Goal: Transaction & Acquisition: Obtain resource

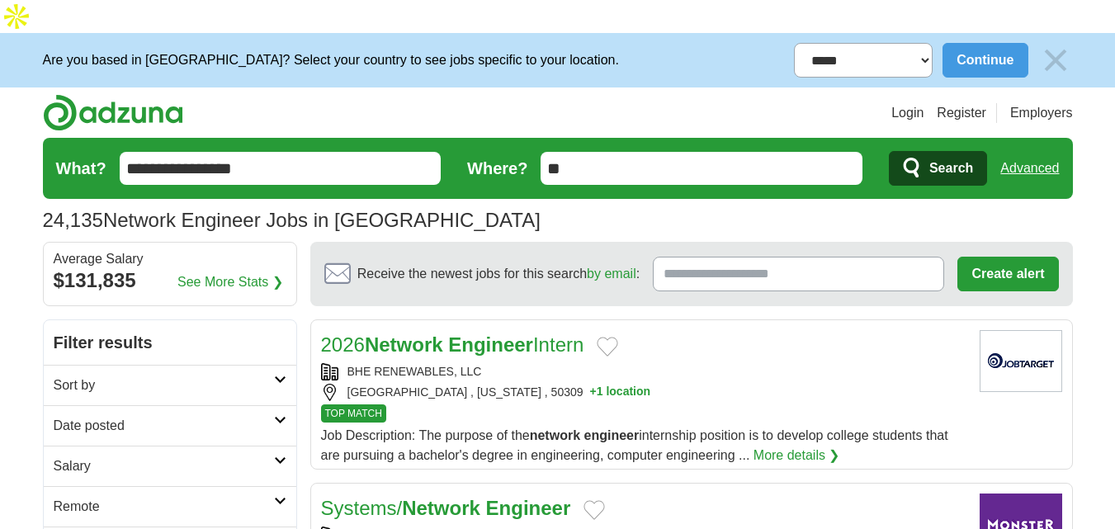
click at [273, 405] on link "Date posted" at bounding box center [170, 425] width 253 height 40
click at [92, 456] on link "Last 24 hours" at bounding box center [170, 466] width 233 height 20
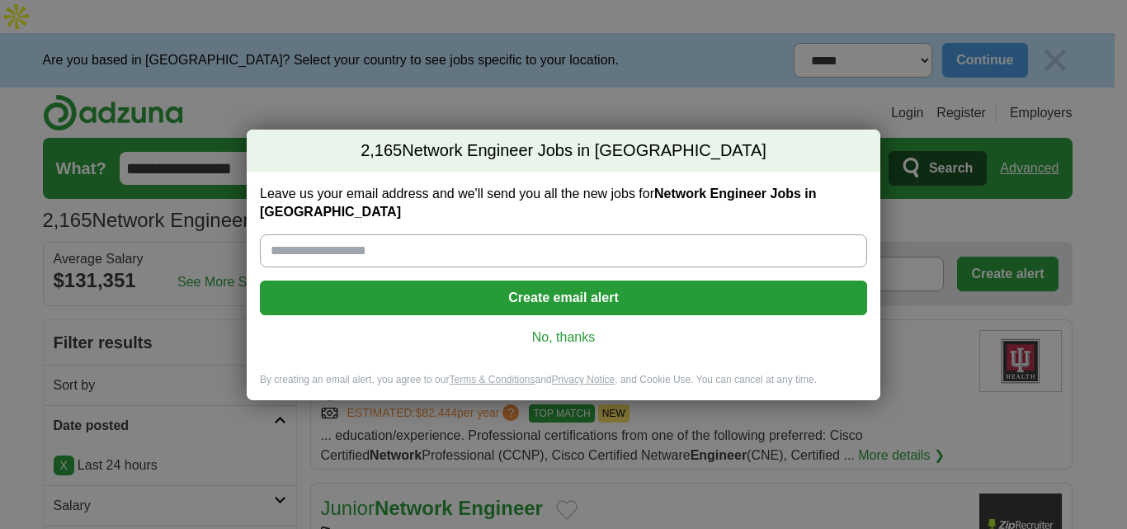
click at [422, 240] on input "Leave us your email address and we'll send you all the new jobs for Network Eng…" at bounding box center [563, 250] width 607 height 33
type input "**********"
click at [461, 295] on button "Create email alert" at bounding box center [563, 298] width 607 height 35
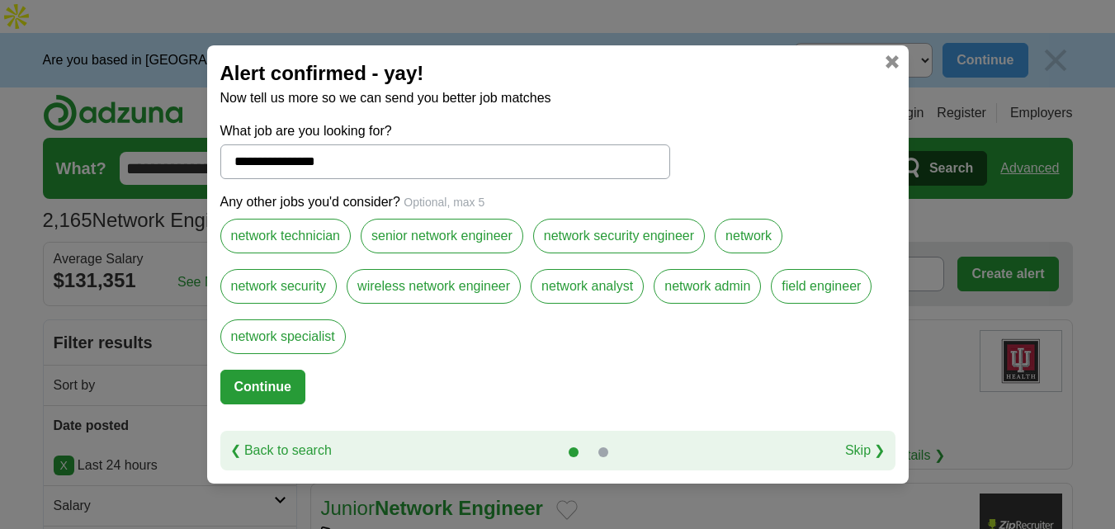
click at [444, 231] on label "senior network engineer" at bounding box center [442, 236] width 163 height 35
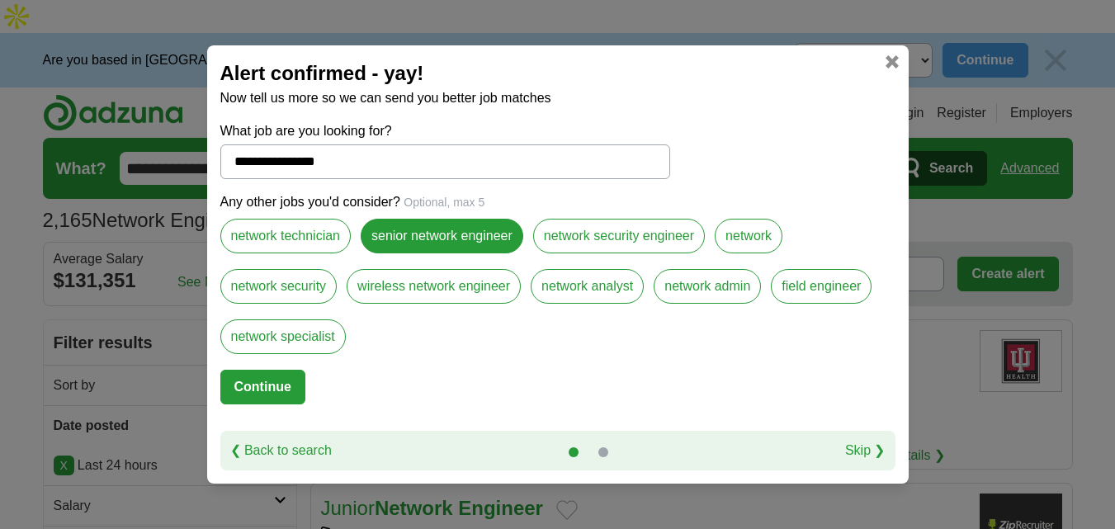
click at [584, 226] on label "network security engineer" at bounding box center [619, 236] width 172 height 35
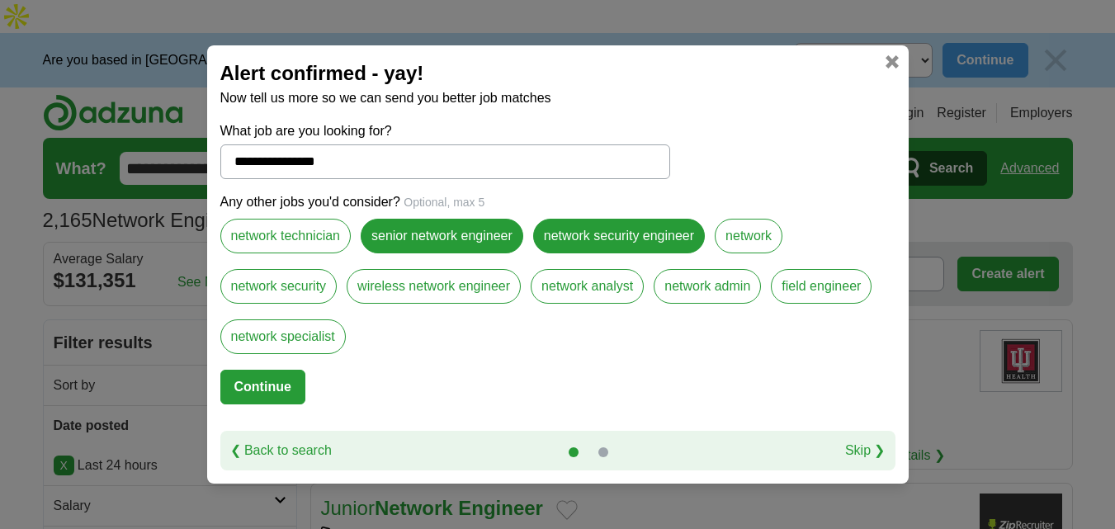
click at [308, 292] on label "network security" at bounding box center [278, 286] width 117 height 35
click at [409, 285] on label "wireless network engineer" at bounding box center [434, 286] width 174 height 35
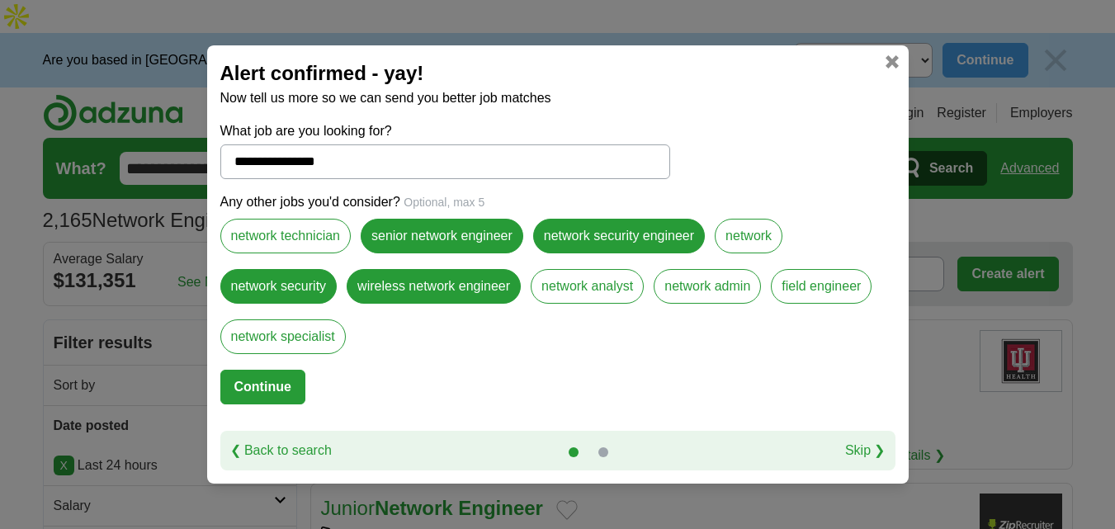
click at [713, 292] on label "network admin" at bounding box center [707, 286] width 107 height 35
click at [271, 385] on button "Continue" at bounding box center [262, 387] width 85 height 35
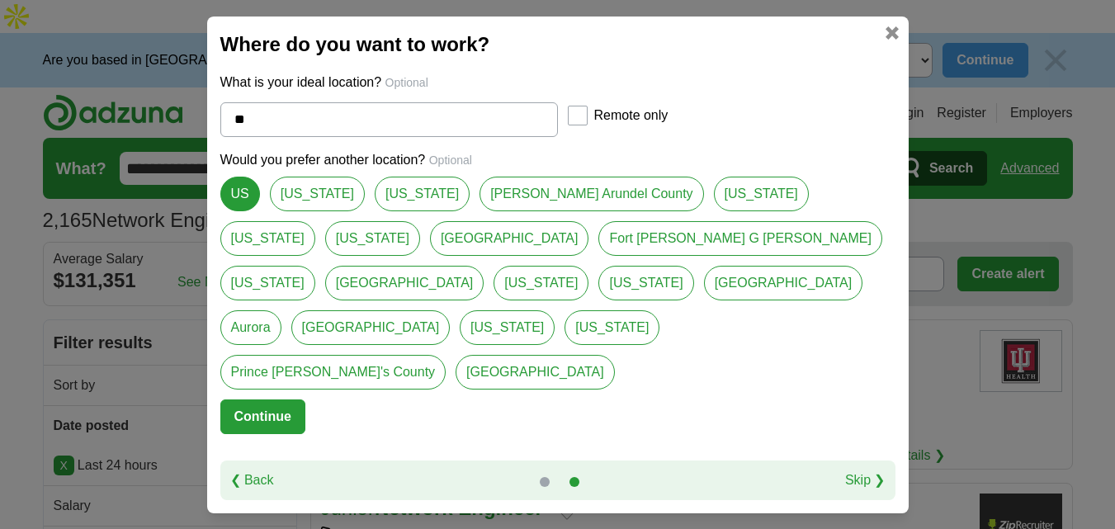
click at [375, 211] on link "[US_STATE]" at bounding box center [422, 194] width 95 height 35
type input "********"
select select "*"
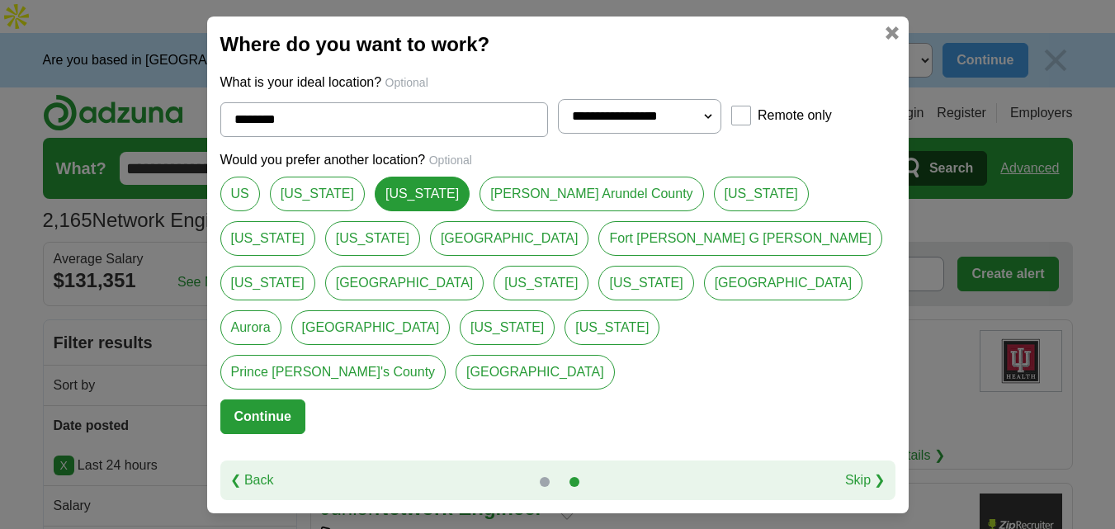
click at [239, 206] on link "US" at bounding box center [240, 194] width 40 height 35
type input "**"
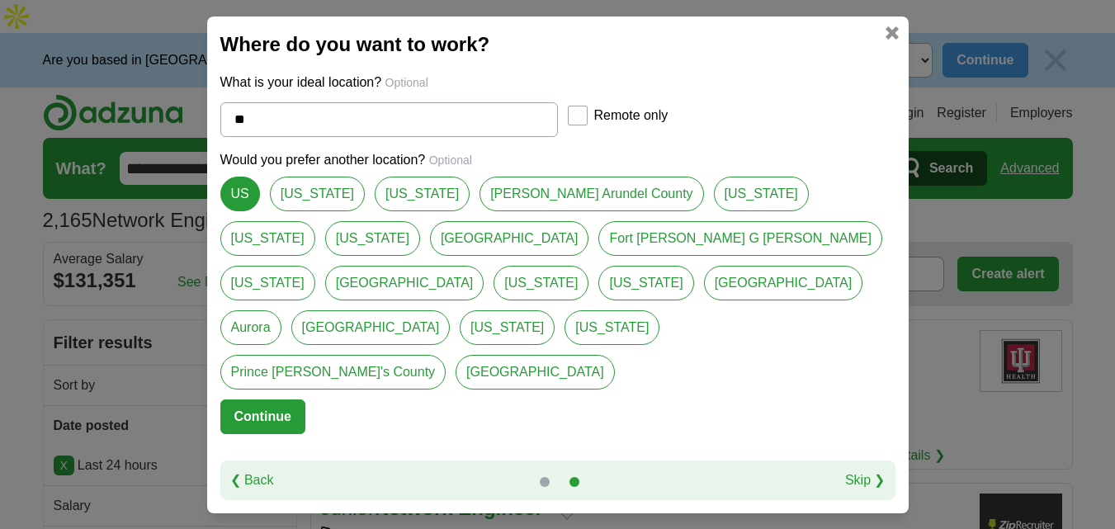
click at [277, 399] on button "Continue" at bounding box center [262, 416] width 85 height 35
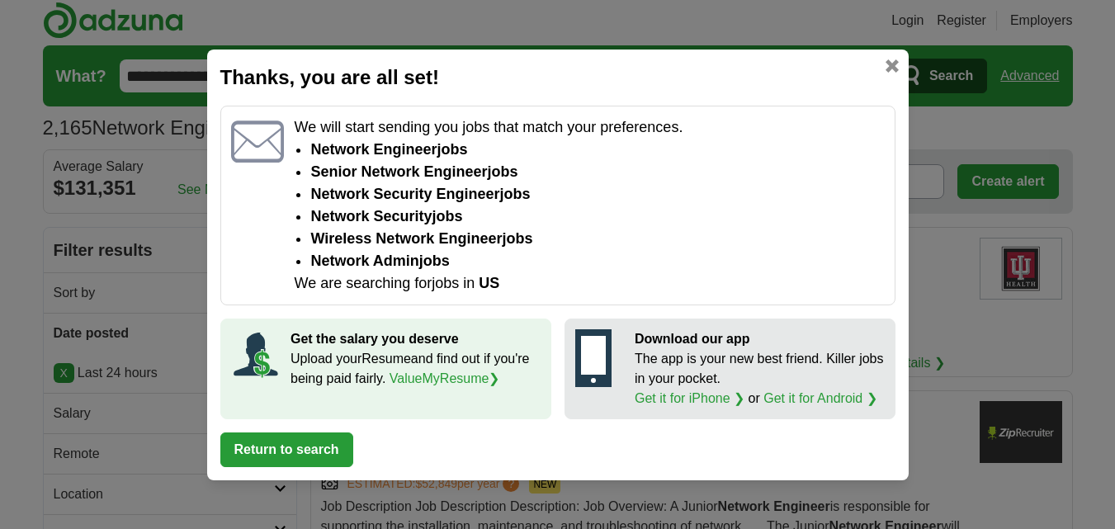
scroll to position [330, 0]
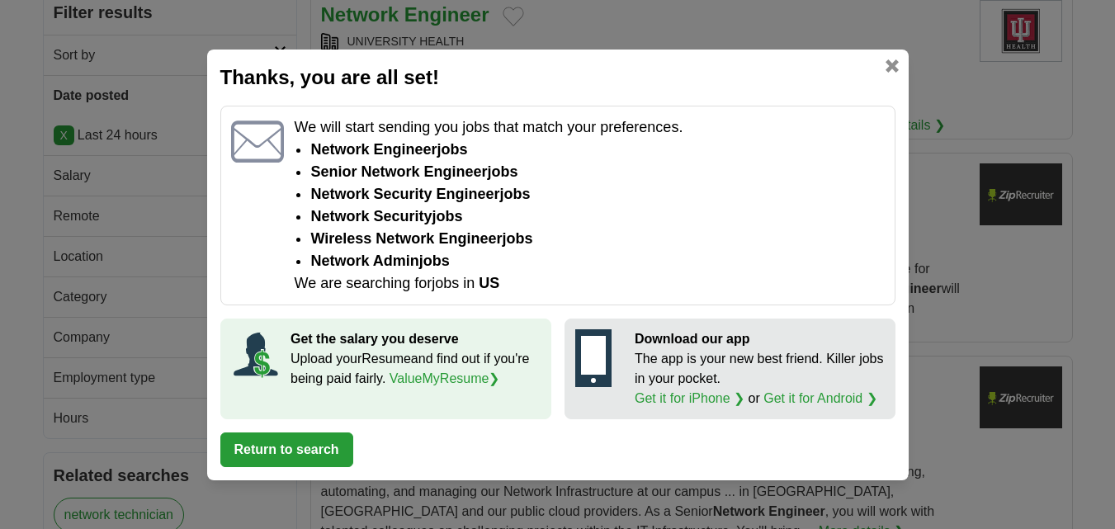
click at [894, 67] on link at bounding box center [892, 65] width 13 height 13
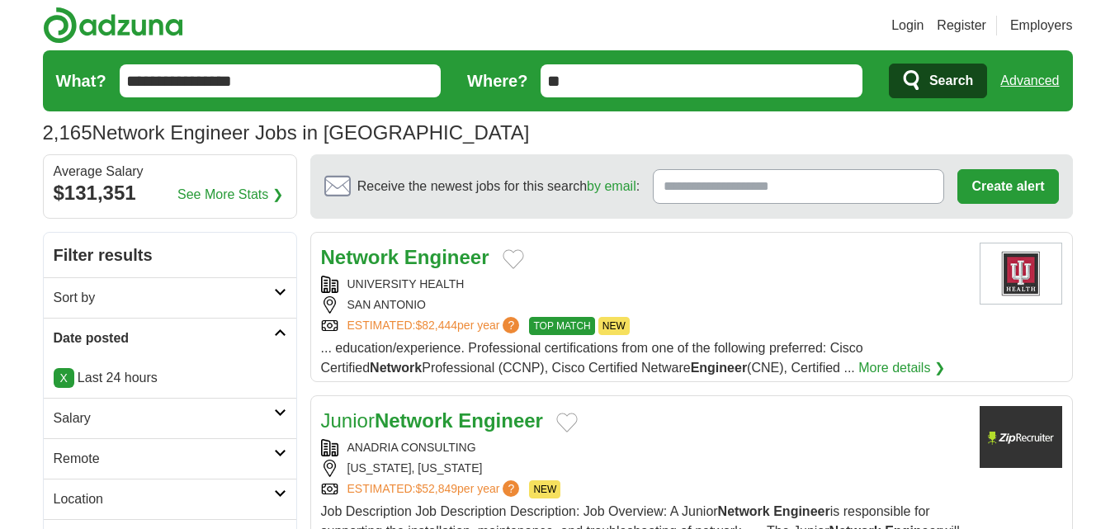
scroll to position [165, 0]
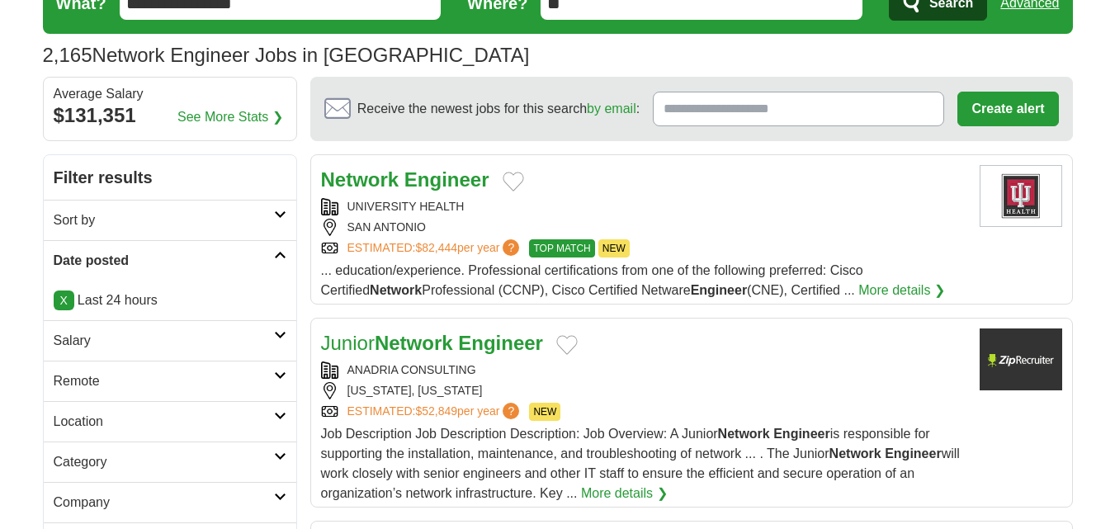
click at [168, 331] on h2 "Salary" at bounding box center [164, 341] width 220 height 20
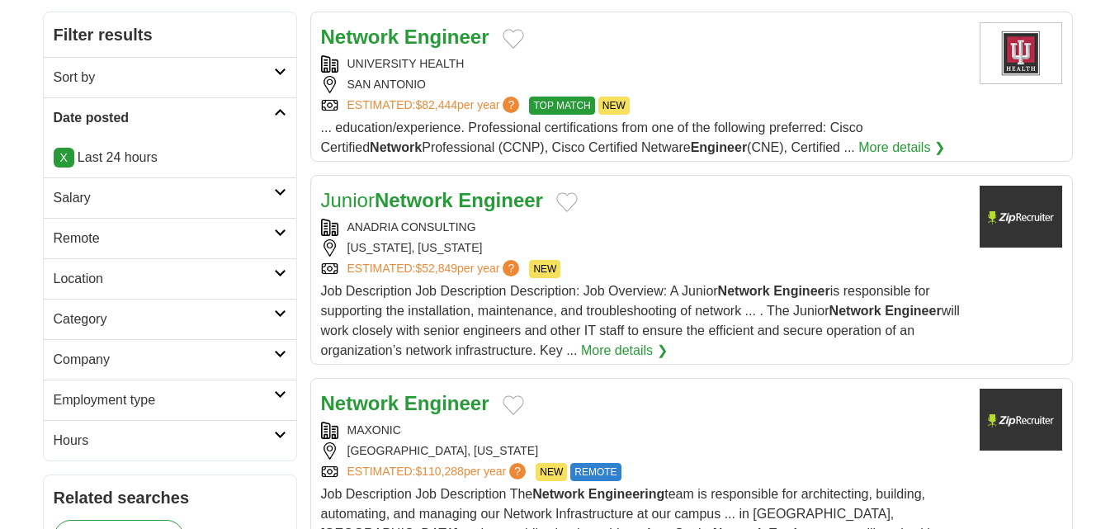
scroll to position [330, 0]
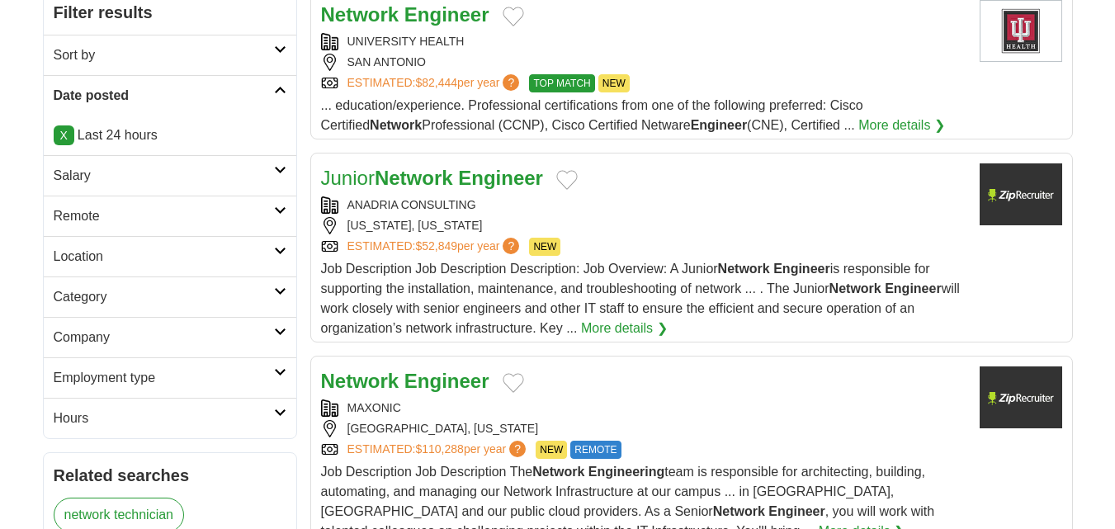
click at [172, 368] on h2 "Employment type" at bounding box center [164, 378] width 220 height 20
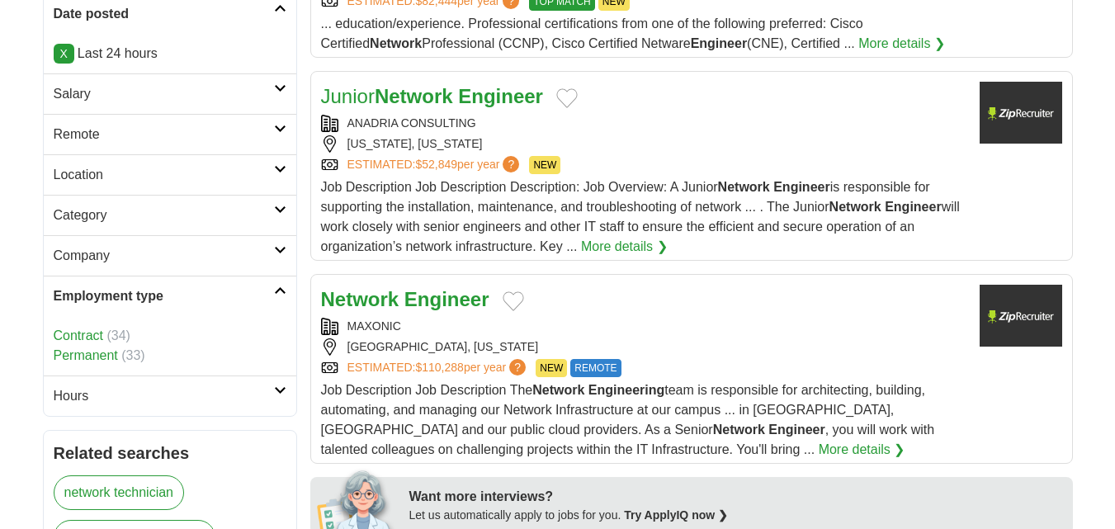
scroll to position [413, 0]
click at [92, 328] on link "Contract" at bounding box center [79, 335] width 50 height 14
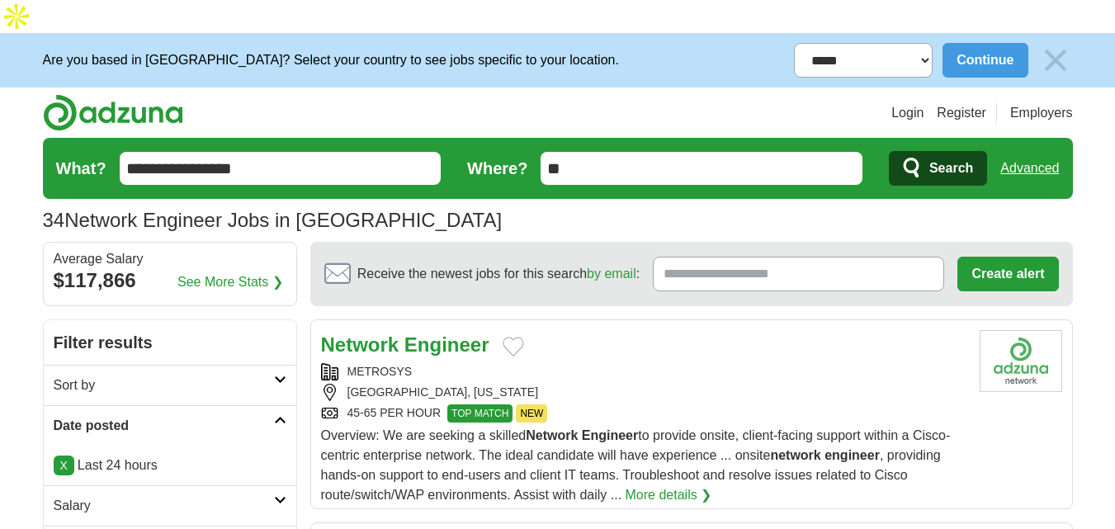
click at [378, 333] on strong "Network" at bounding box center [360, 344] width 78 height 22
click at [892, 43] on select "**********" at bounding box center [863, 60] width 139 height 35
select select "**********"
click at [794, 43] on select "**********" at bounding box center [863, 60] width 139 height 35
click at [955, 43] on button "Continue" at bounding box center [985, 60] width 85 height 35
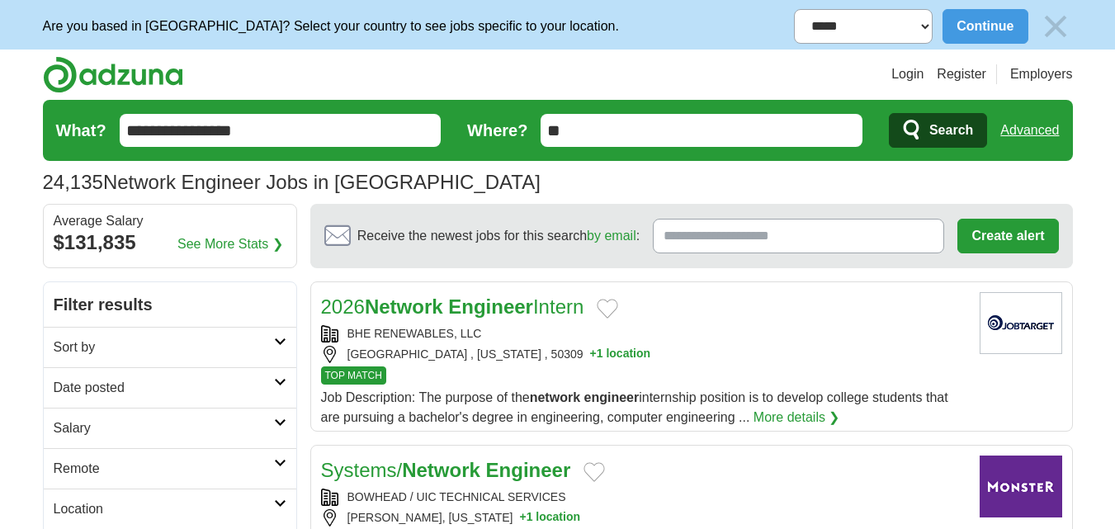
scroll to position [253, 0]
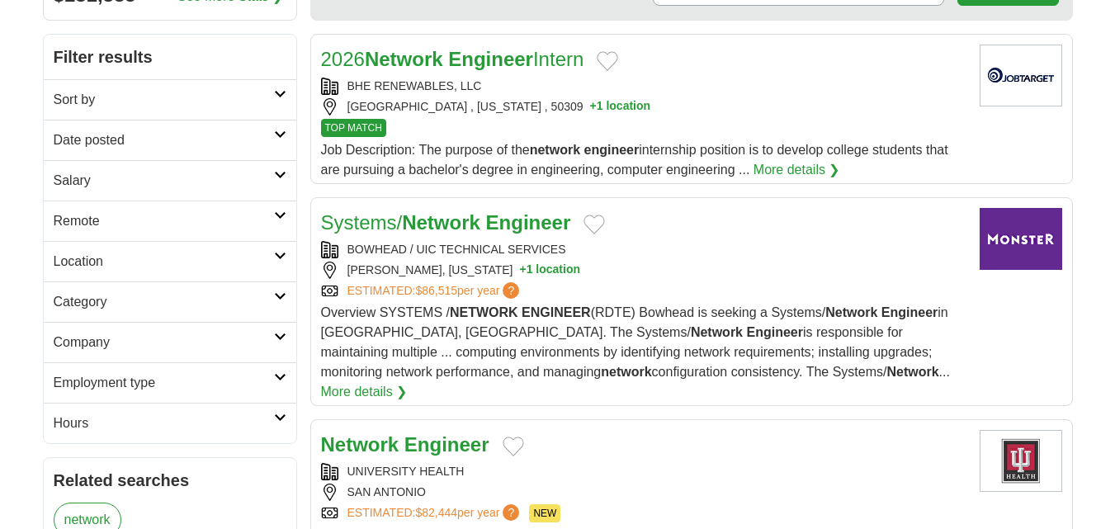
click at [197, 136] on h2 "Date posted" at bounding box center [164, 140] width 220 height 20
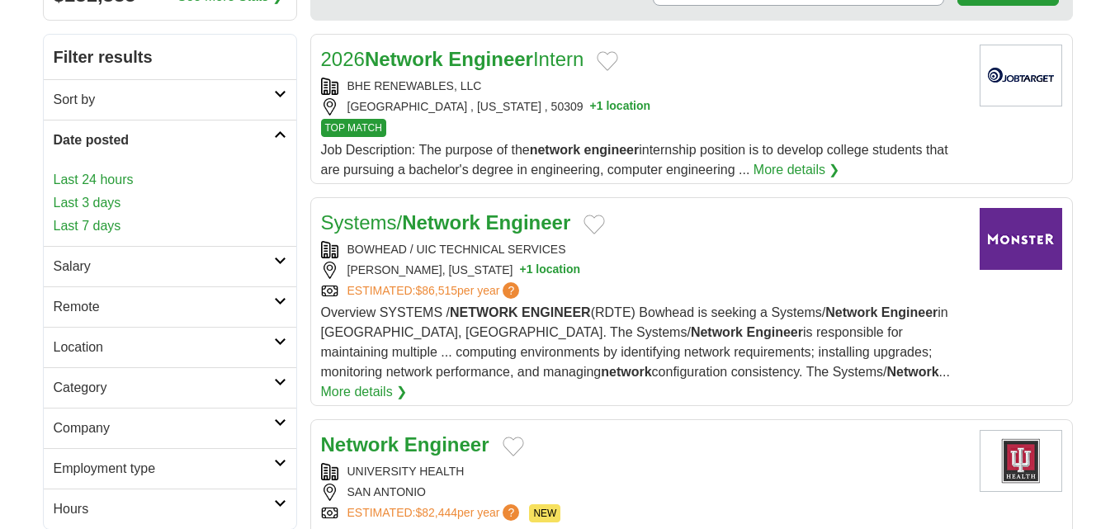
click at [102, 183] on link "Last 24 hours" at bounding box center [170, 180] width 233 height 20
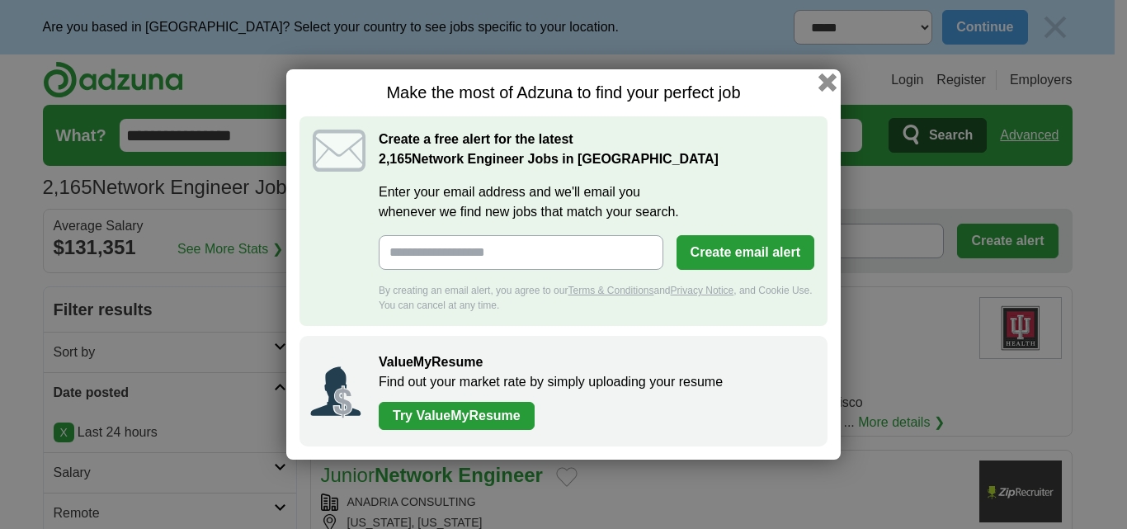
click at [822, 87] on button "button" at bounding box center [828, 82] width 18 height 18
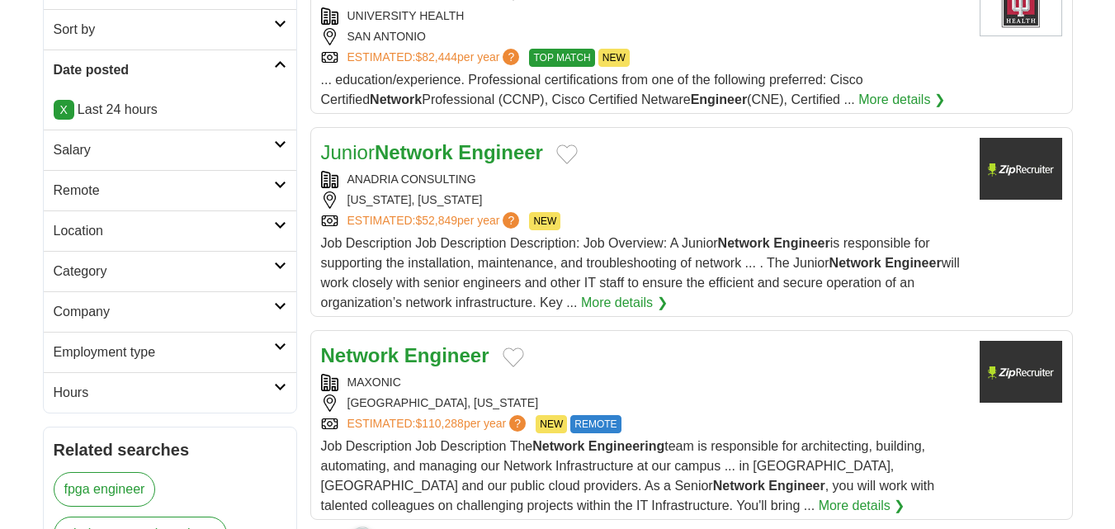
scroll to position [330, 0]
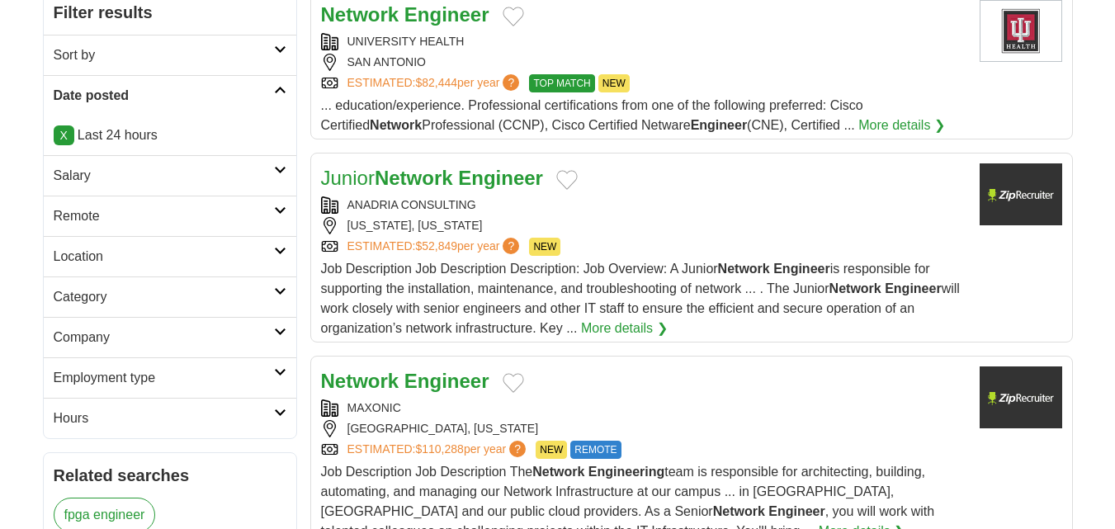
click at [190, 357] on link "Employment type" at bounding box center [170, 377] width 253 height 40
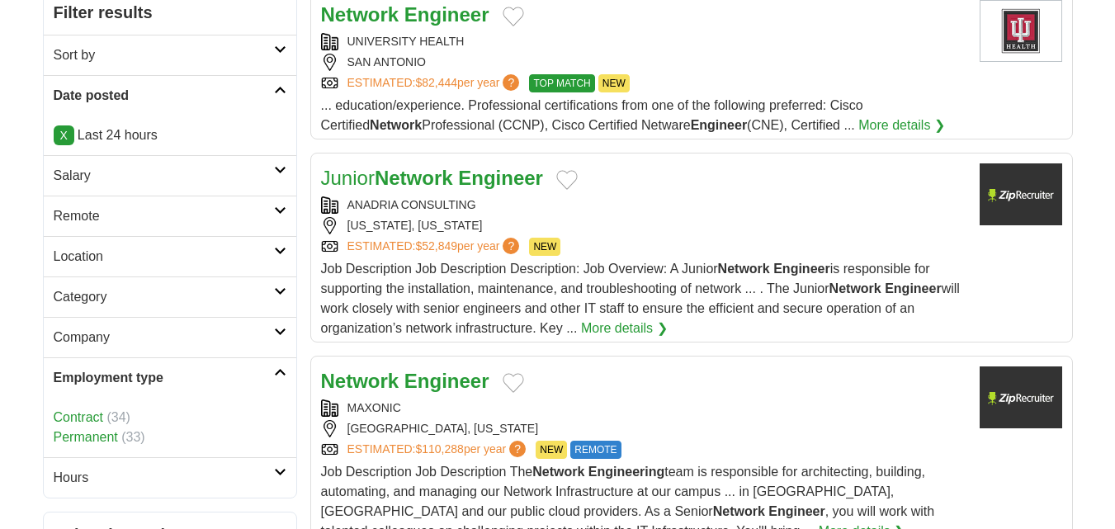
click at [94, 410] on link "Contract" at bounding box center [79, 417] width 50 height 14
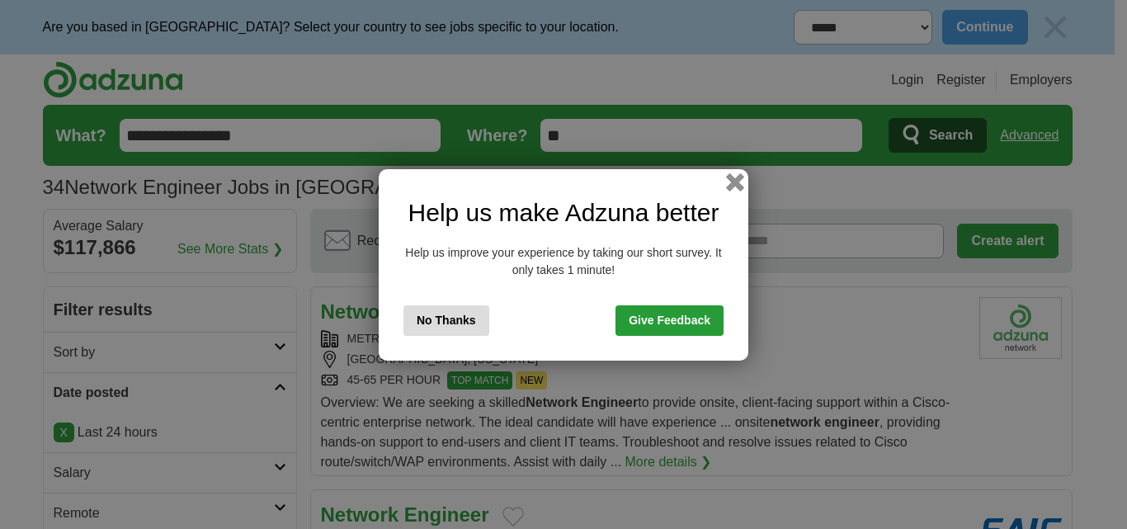
click at [738, 182] on button "button" at bounding box center [735, 182] width 18 height 18
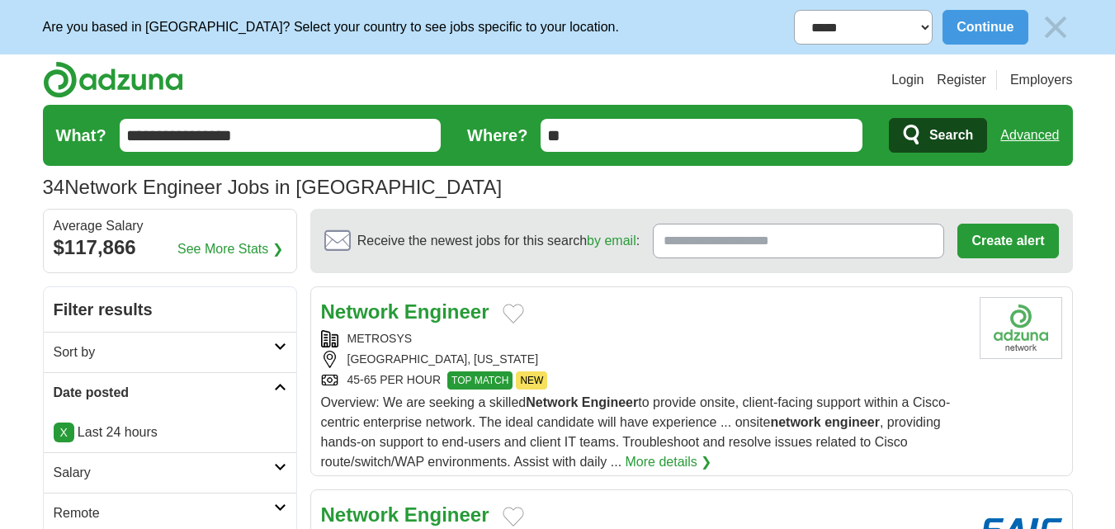
click at [854, 35] on select "**********" at bounding box center [863, 27] width 139 height 35
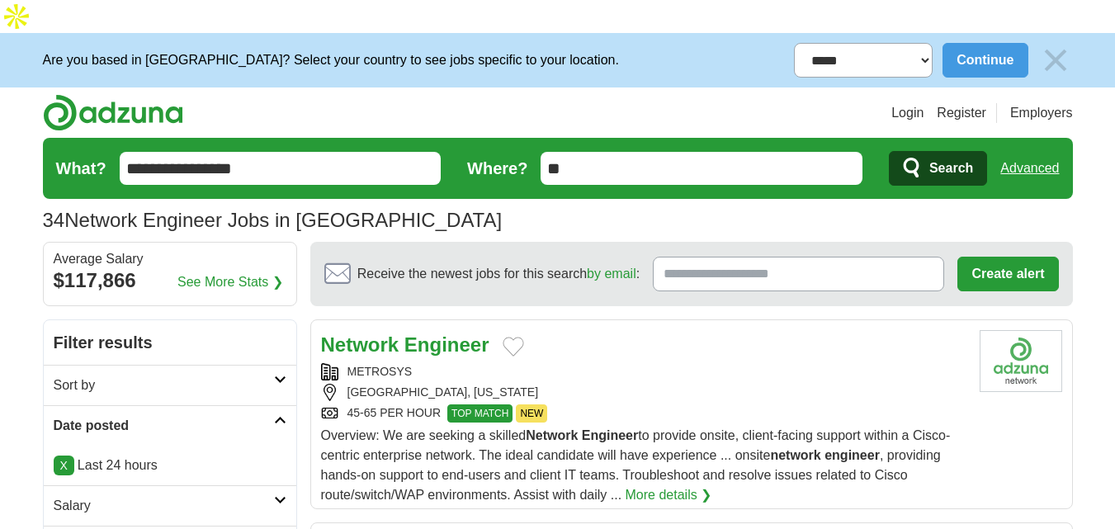
click at [928, 43] on select "**********" at bounding box center [863, 60] width 139 height 35
click at [1051, 43] on img at bounding box center [1055, 60] width 35 height 35
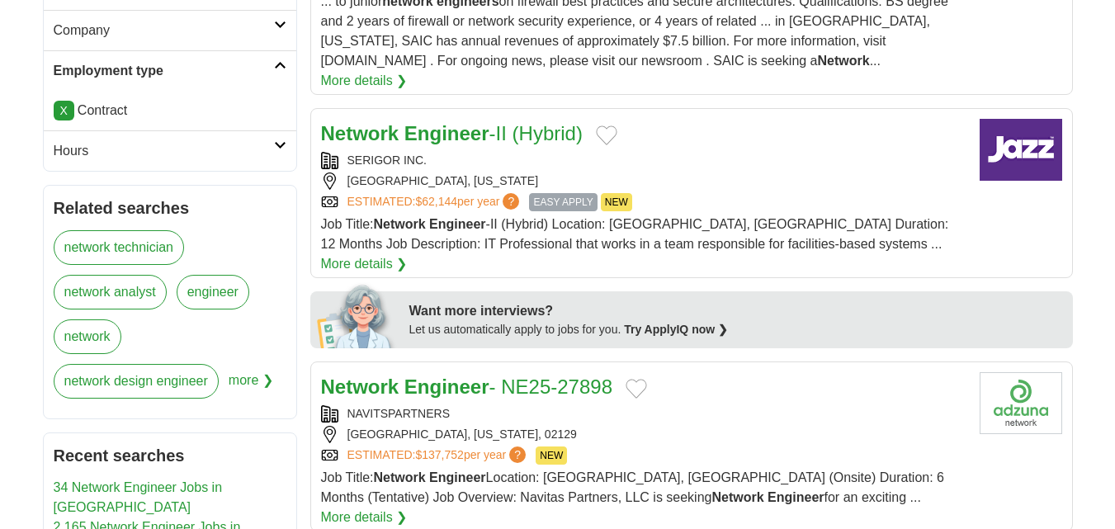
scroll to position [578, 0]
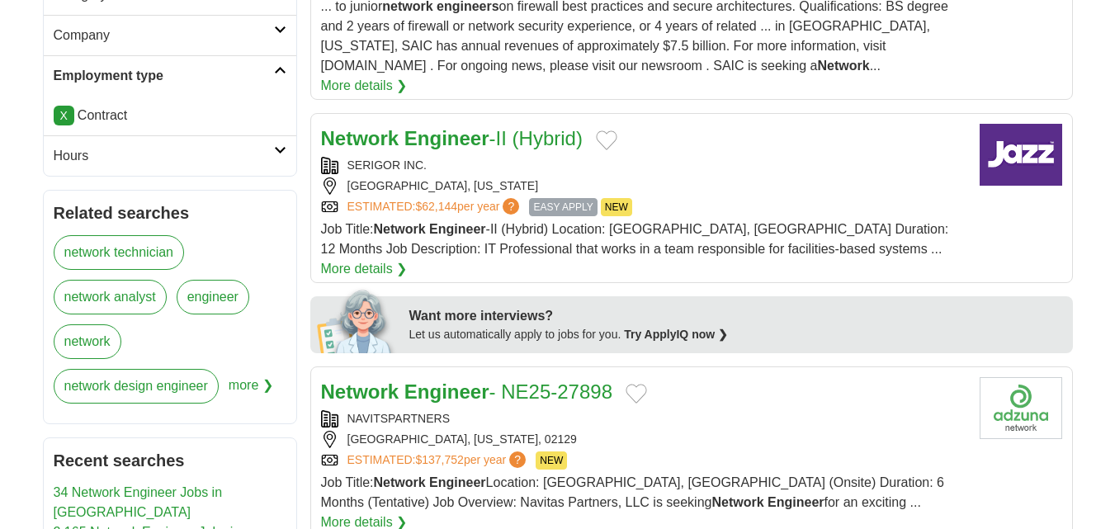
click at [143, 146] on h2 "Hours" at bounding box center [164, 156] width 220 height 20
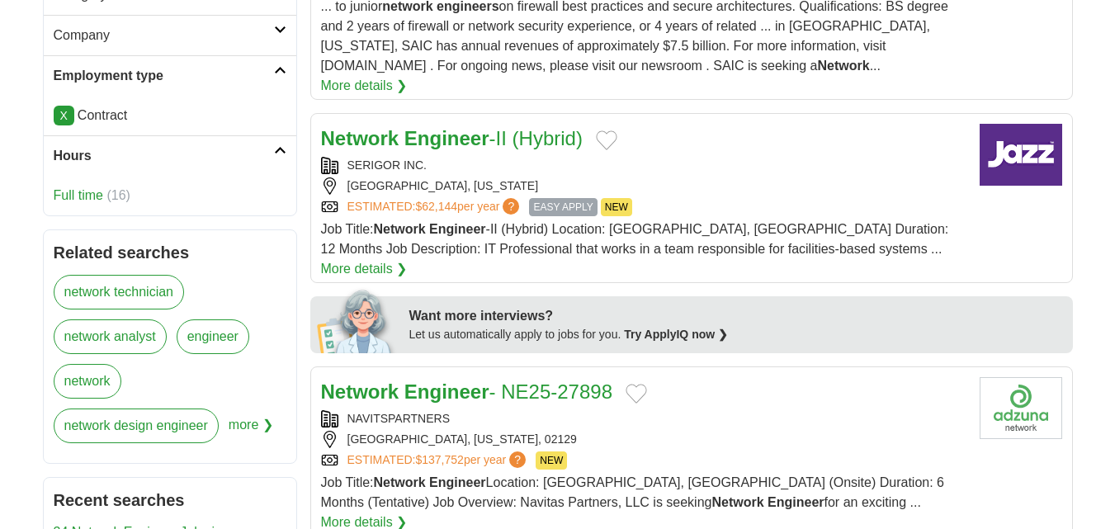
click at [187, 146] on h2 "Hours" at bounding box center [164, 156] width 220 height 20
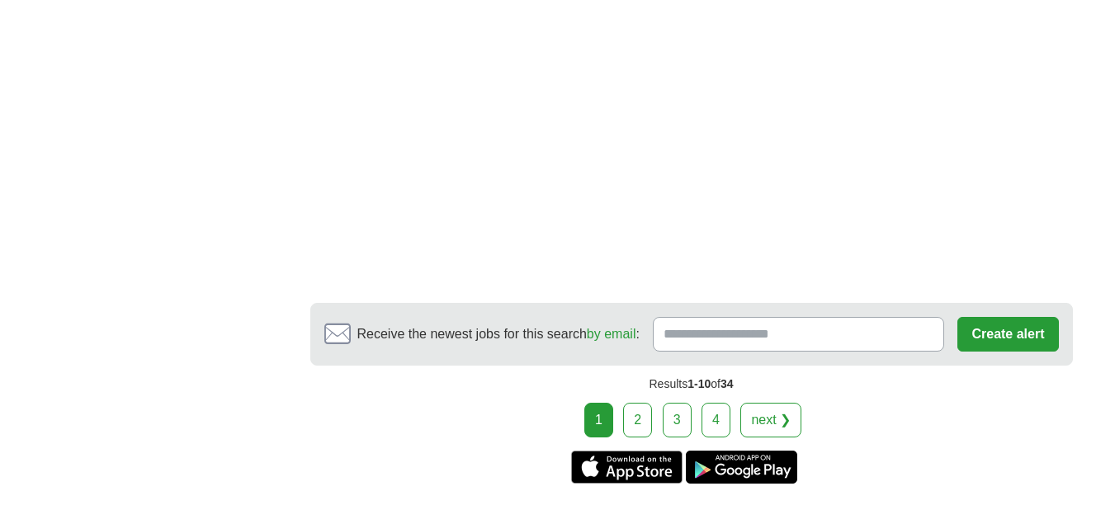
scroll to position [2724, 0]
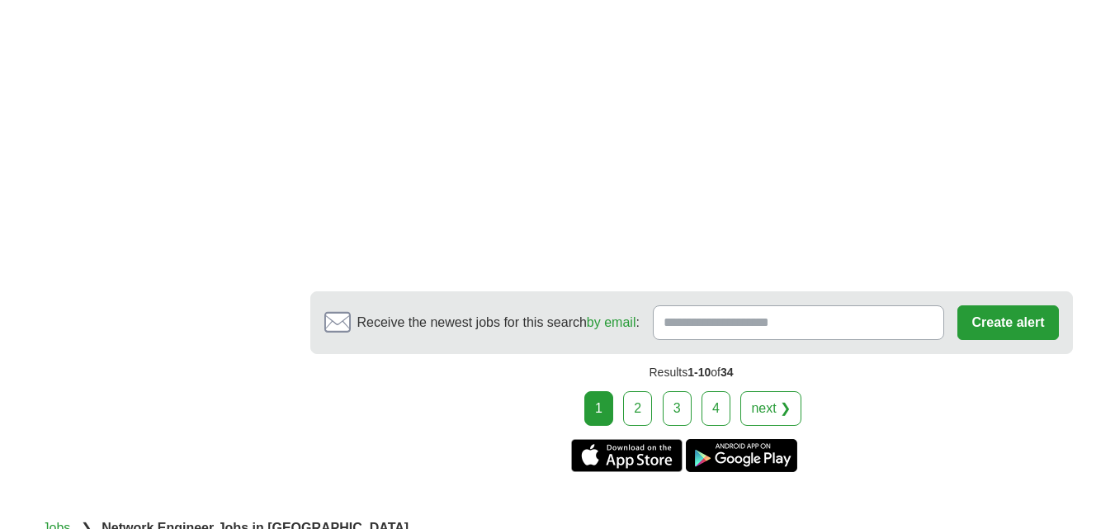
click at [638, 391] on link "2" at bounding box center [637, 408] width 29 height 35
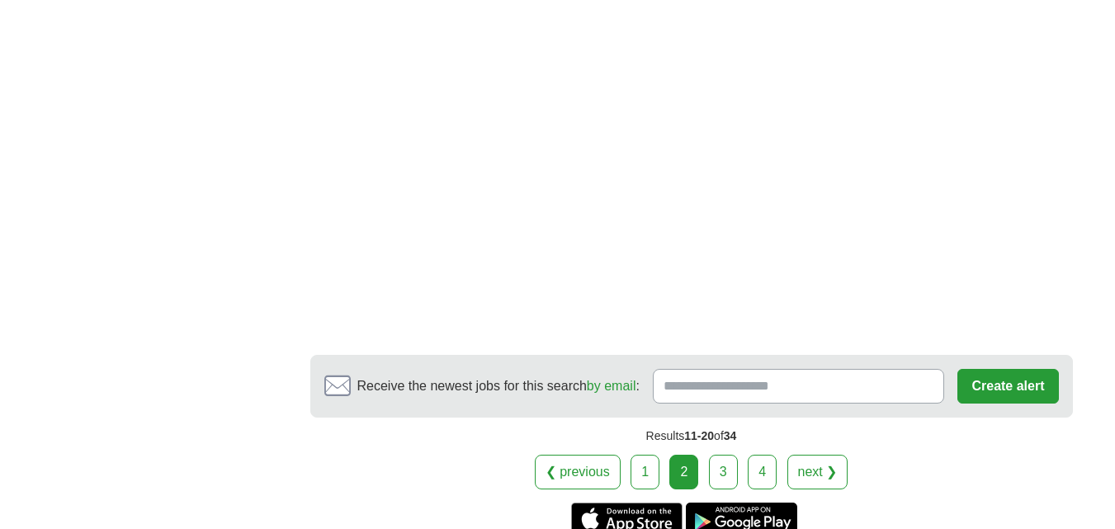
scroll to position [2394, 0]
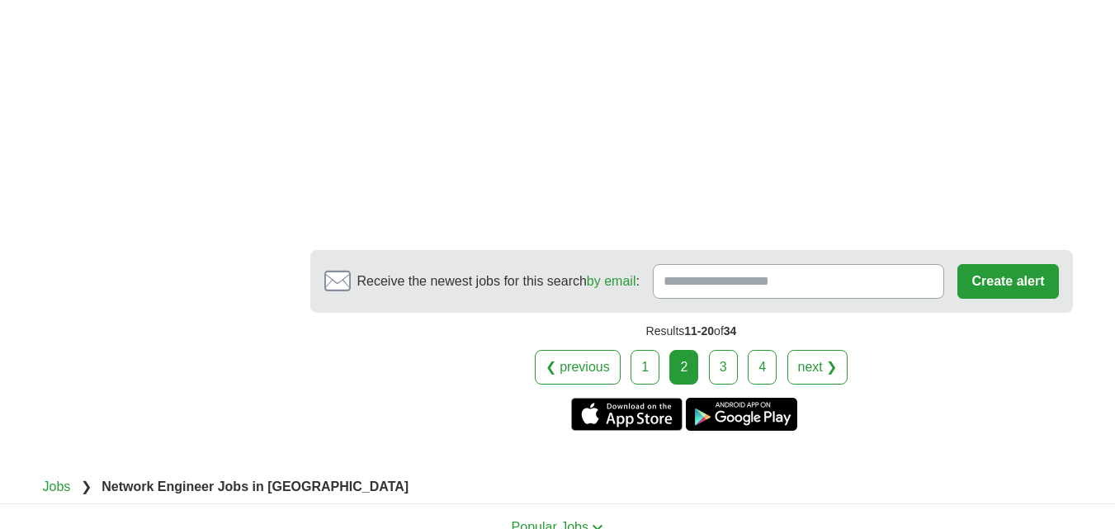
click at [716, 354] on link "3" at bounding box center [723, 367] width 29 height 35
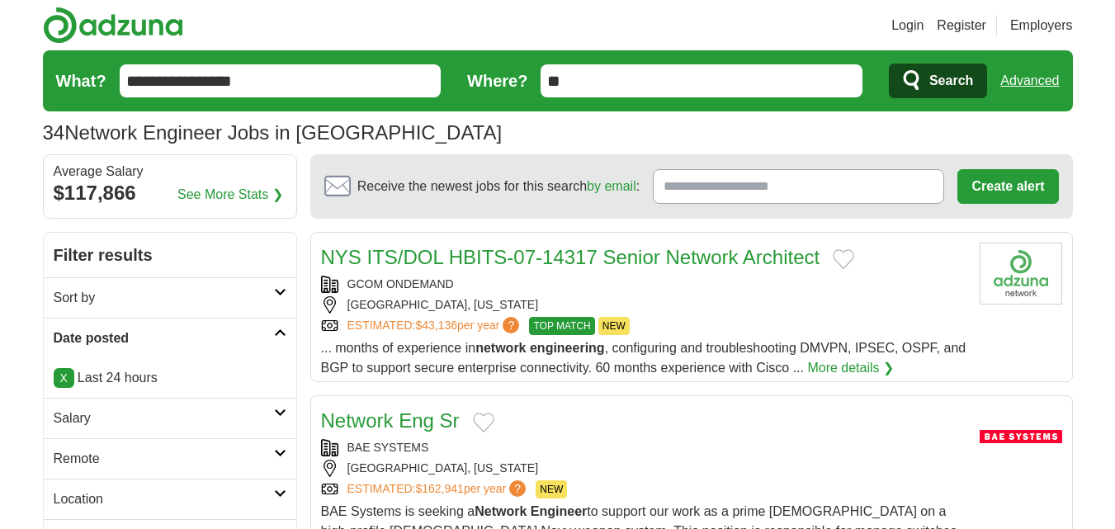
click at [253, 290] on h2 "Sort by" at bounding box center [164, 298] width 220 height 20
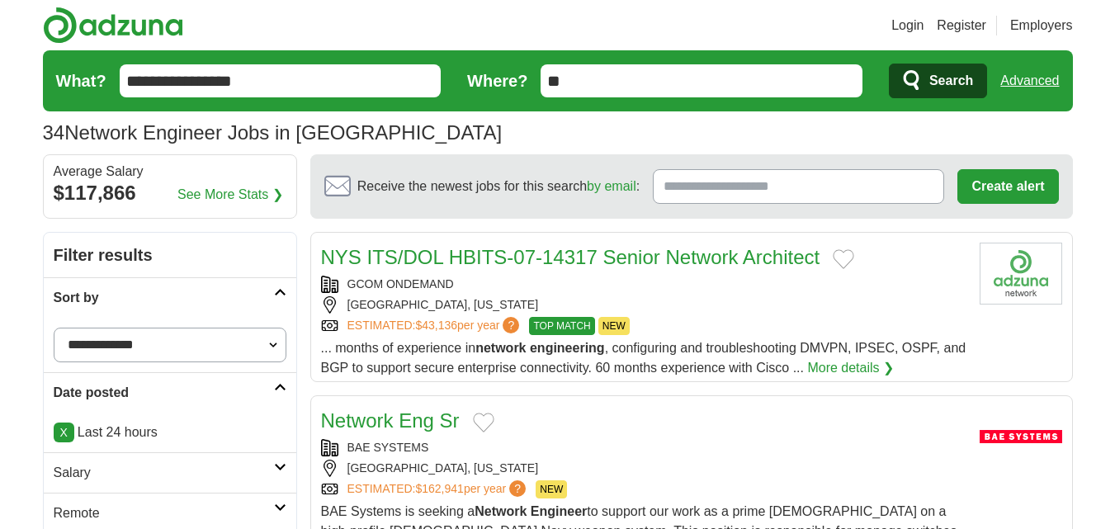
click at [224, 342] on select "**********" at bounding box center [170, 345] width 233 height 35
select select "**********"
click at [54, 328] on select "**********" at bounding box center [170, 345] width 233 height 35
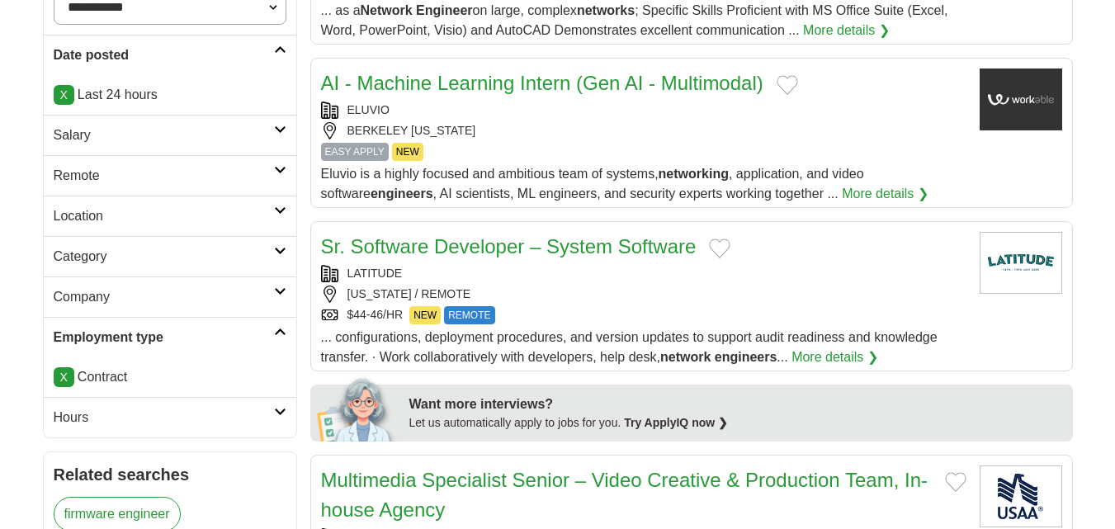
scroll to position [248, 0]
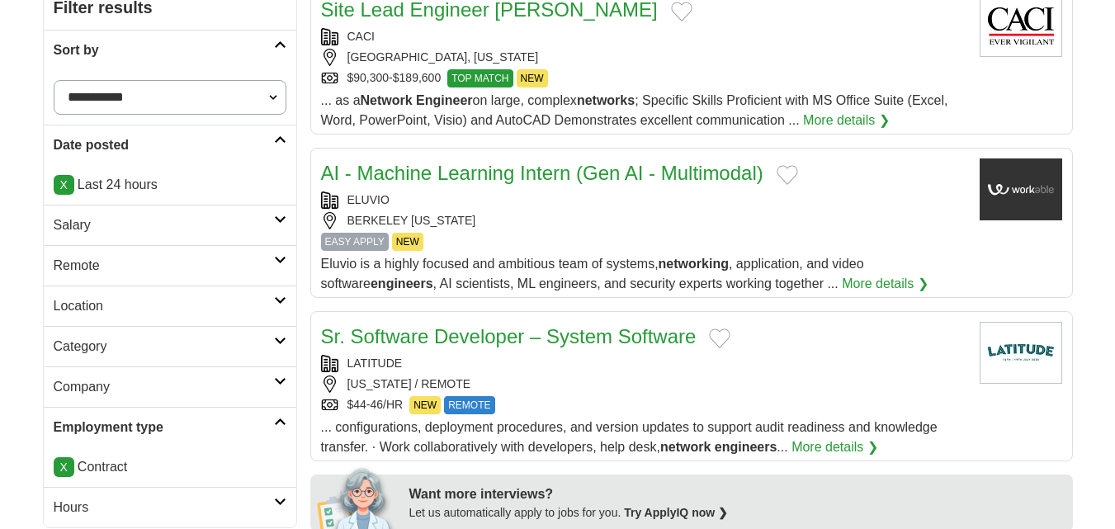
click at [233, 309] on h2 "Location" at bounding box center [164, 306] width 220 height 20
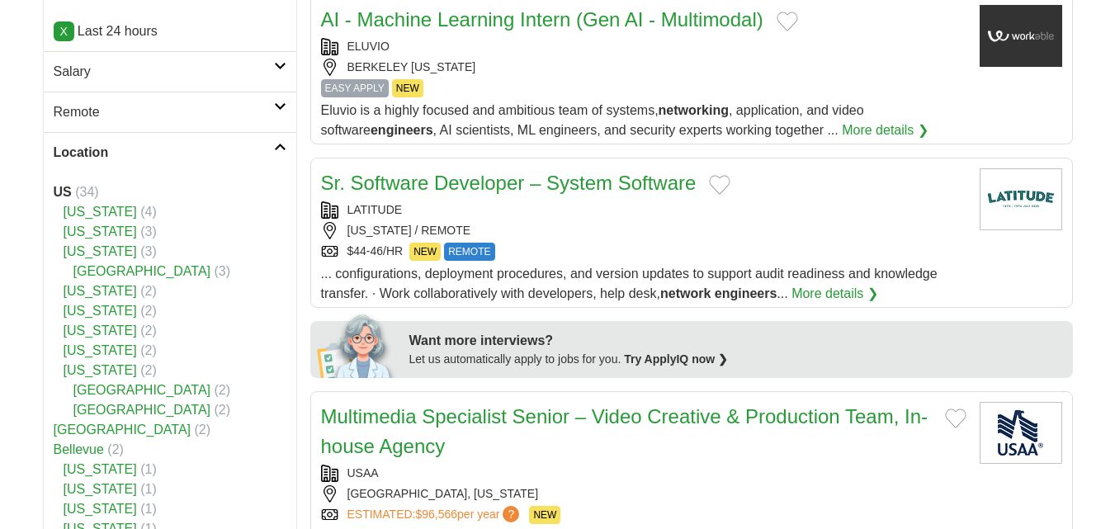
scroll to position [413, 0]
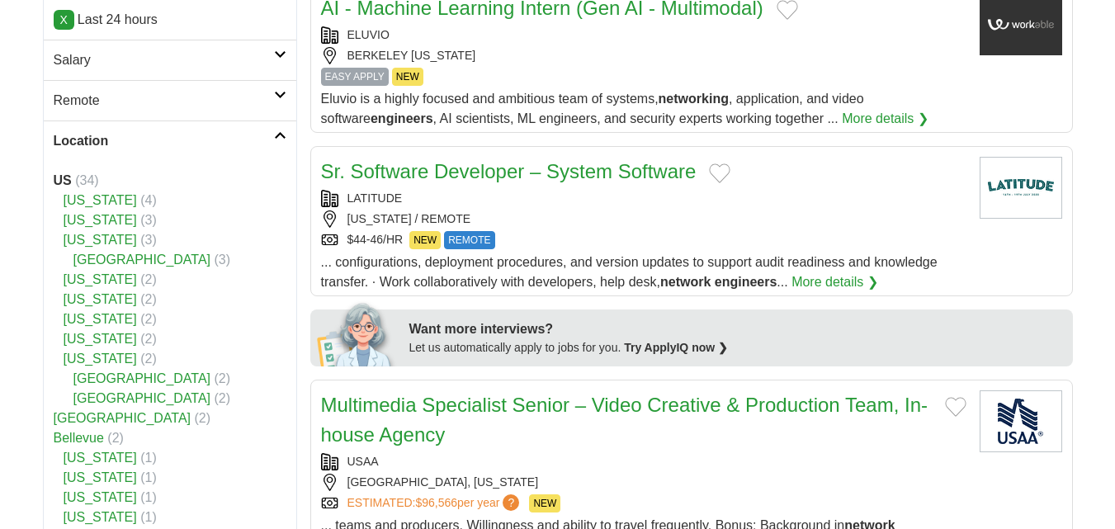
click at [87, 337] on link "[US_STATE]" at bounding box center [100, 339] width 73 height 14
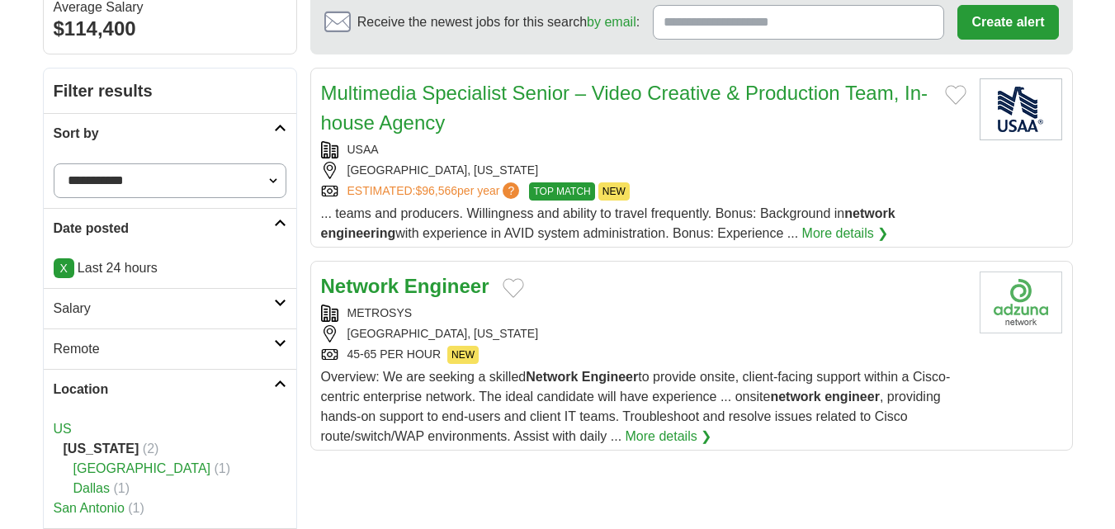
scroll to position [165, 0]
click at [272, 181] on select "**********" at bounding box center [170, 180] width 233 height 35
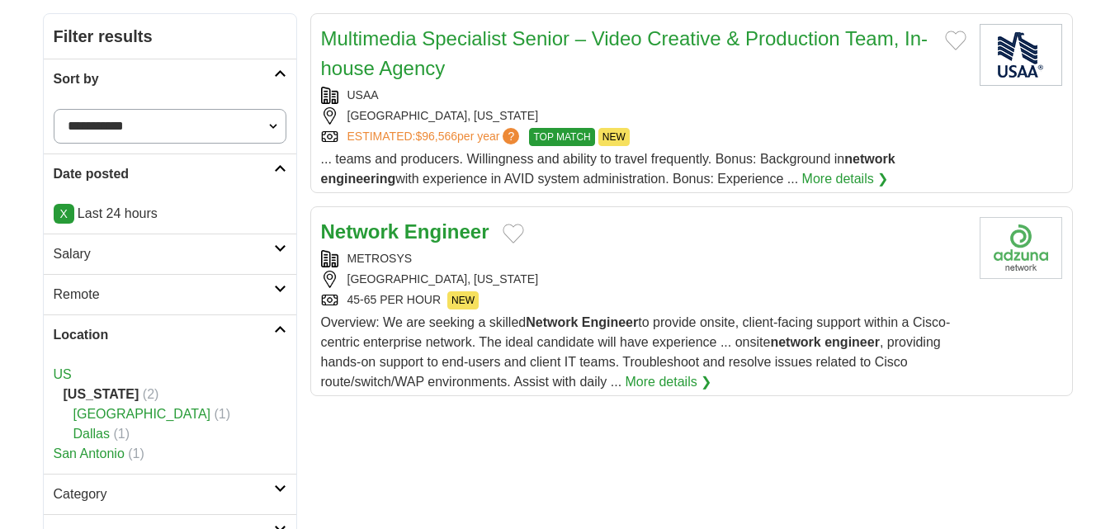
scroll to position [248, 0]
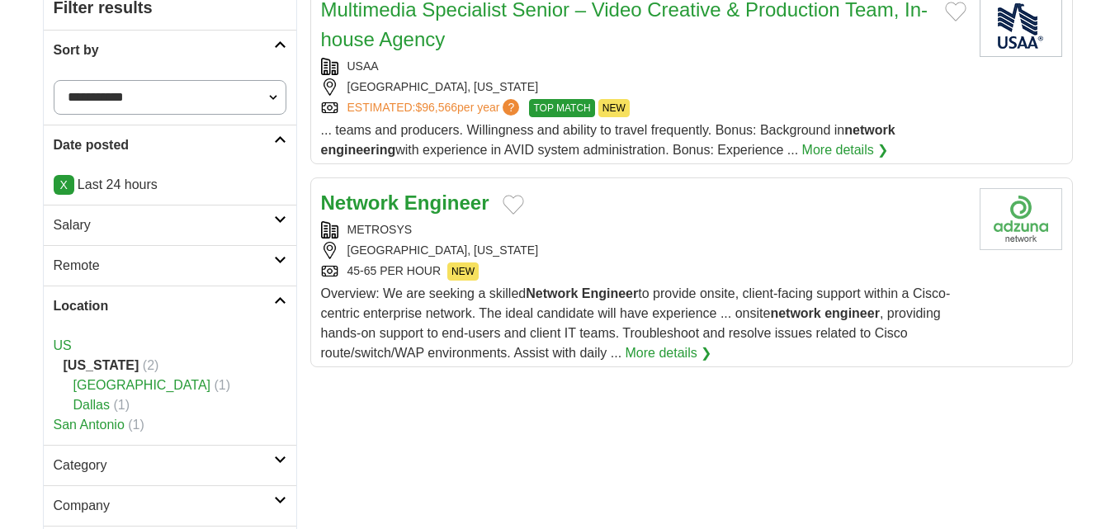
click at [91, 406] on link "Dallas" at bounding box center [91, 405] width 36 height 14
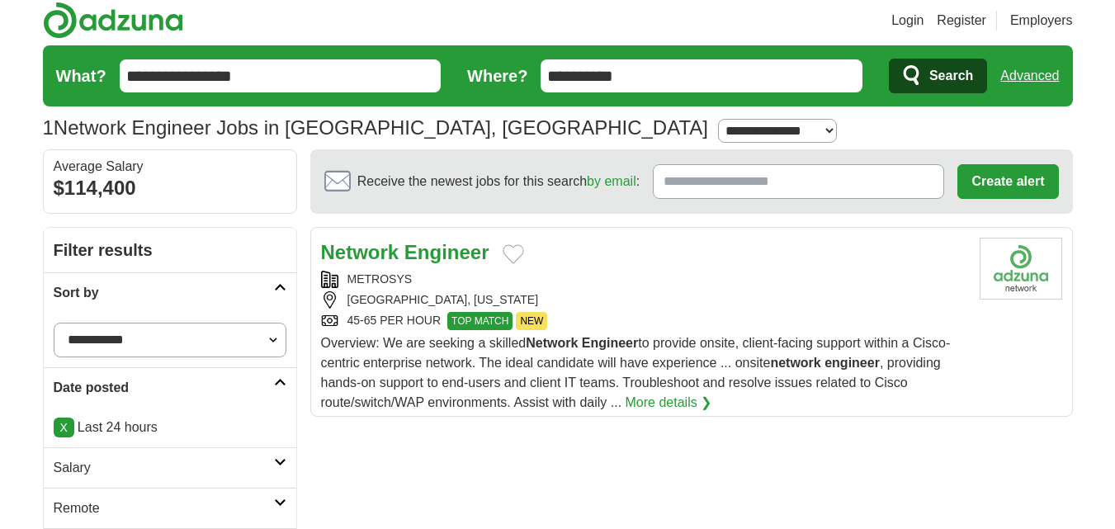
scroll to position [248, 0]
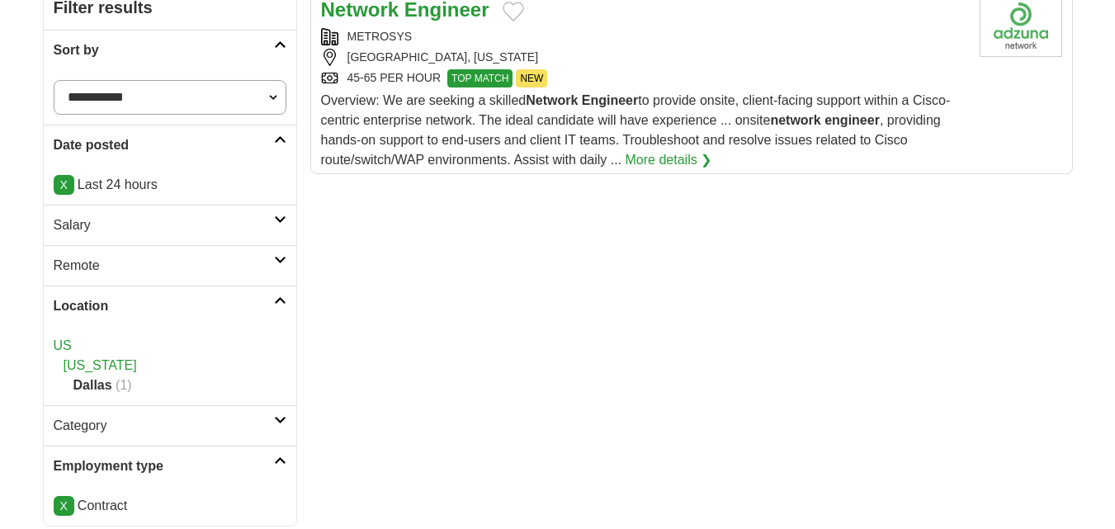
click at [85, 368] on link "[US_STATE]" at bounding box center [100, 365] width 73 height 14
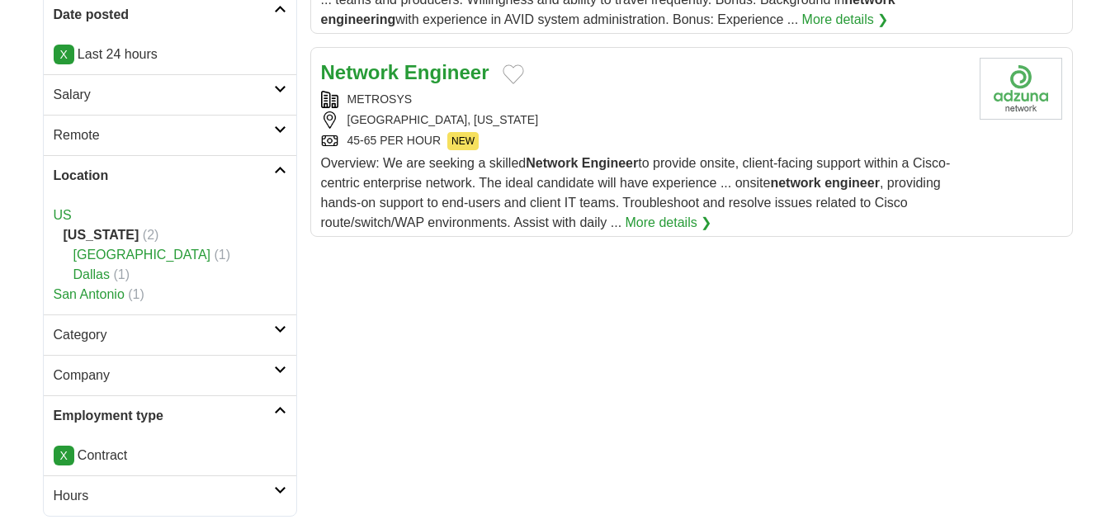
scroll to position [413, 0]
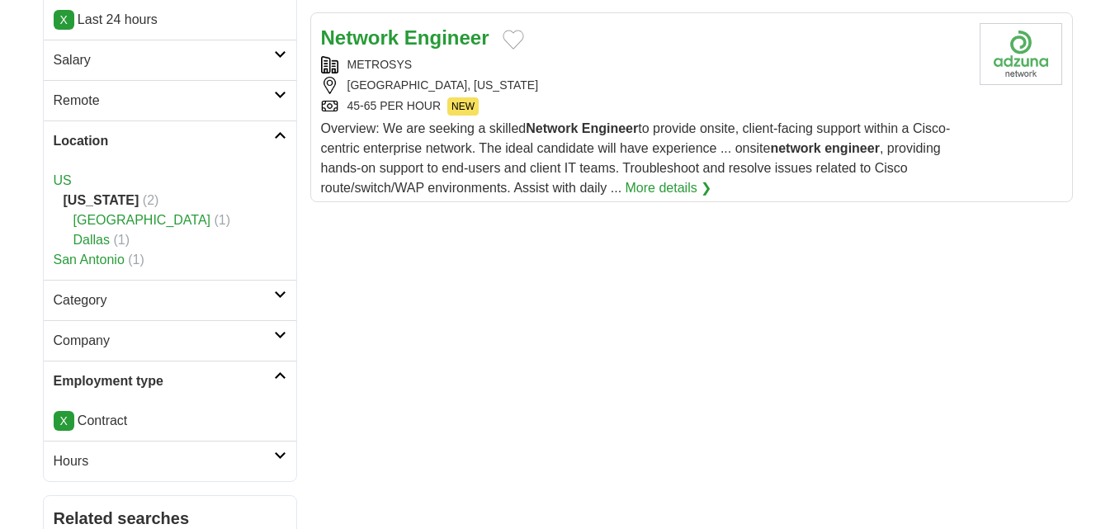
click at [65, 182] on link "US" at bounding box center [63, 180] width 18 height 14
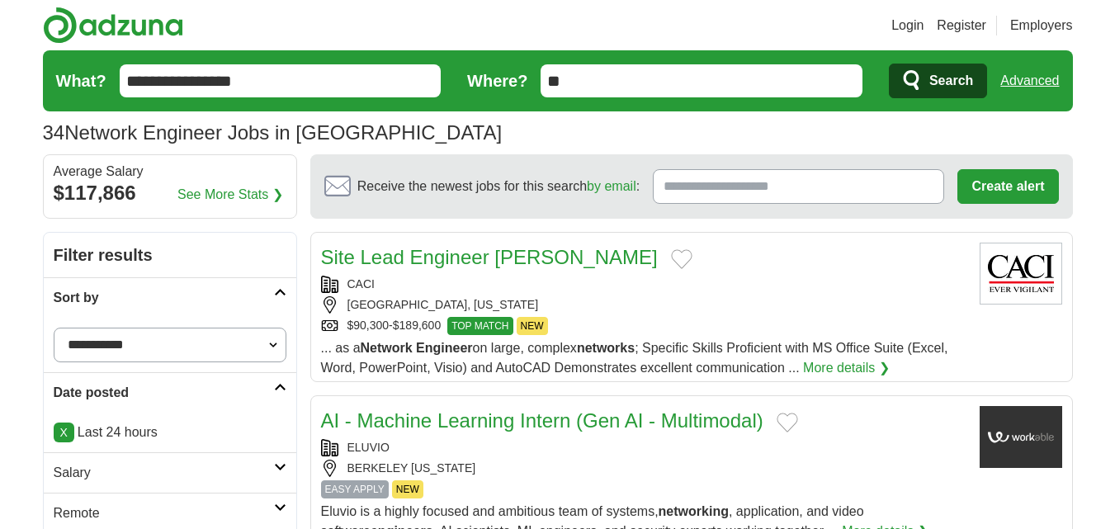
click at [318, 77] on input "**********" at bounding box center [281, 80] width 322 height 33
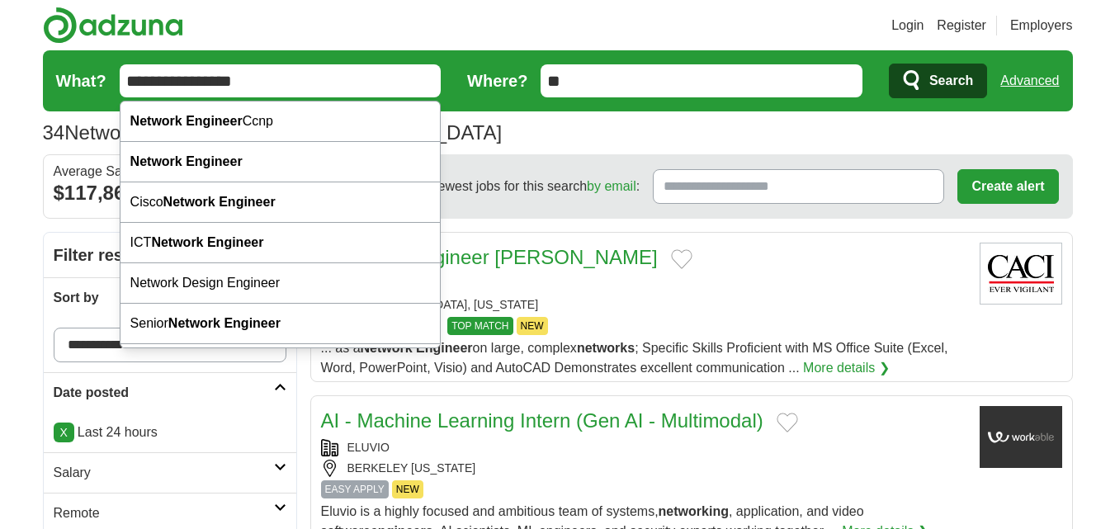
click at [318, 77] on input "**********" at bounding box center [281, 80] width 322 height 33
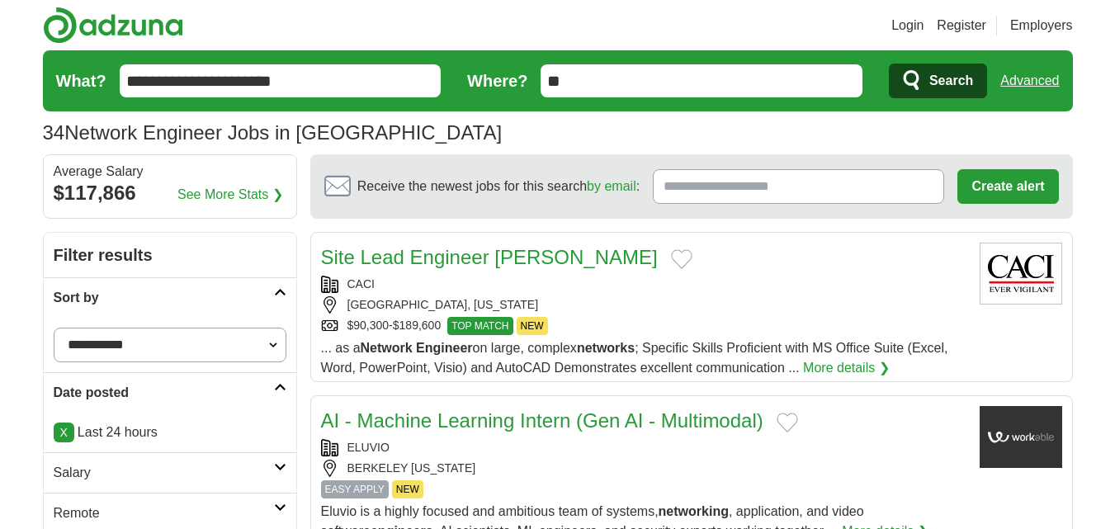
type input "**********"
click at [938, 85] on span "Search" at bounding box center [951, 80] width 44 height 33
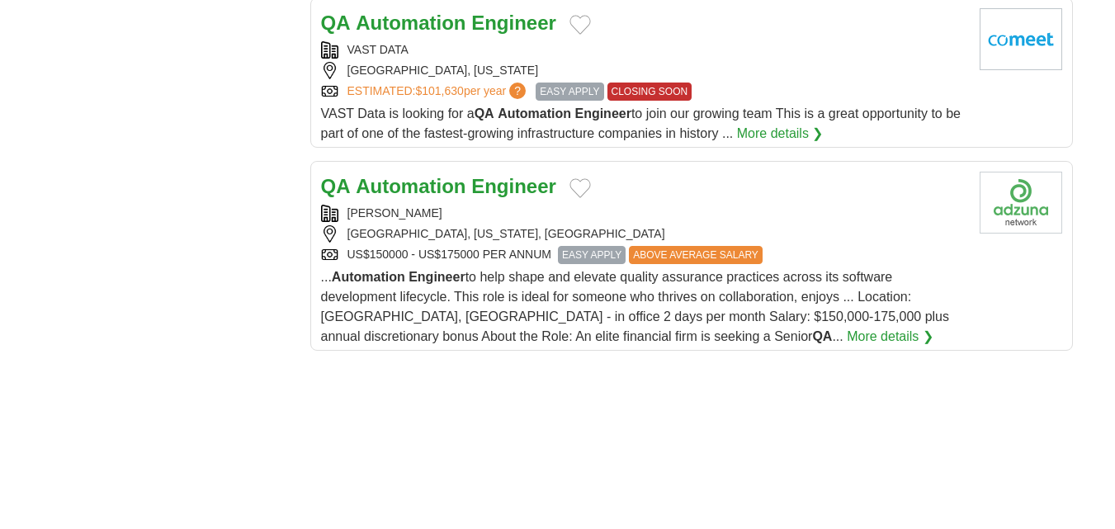
scroll to position [2063, 0]
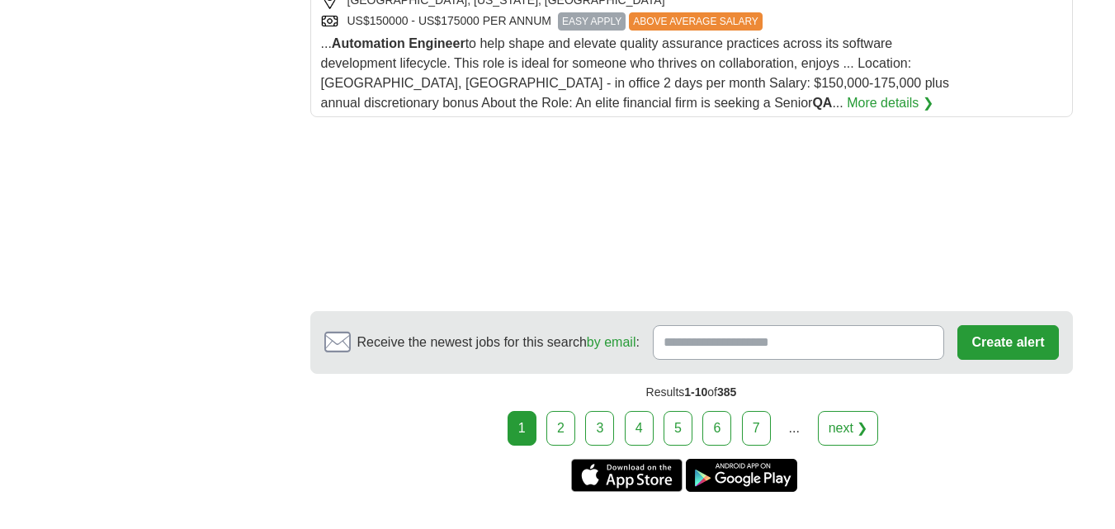
click at [569, 412] on link "2" at bounding box center [560, 428] width 29 height 35
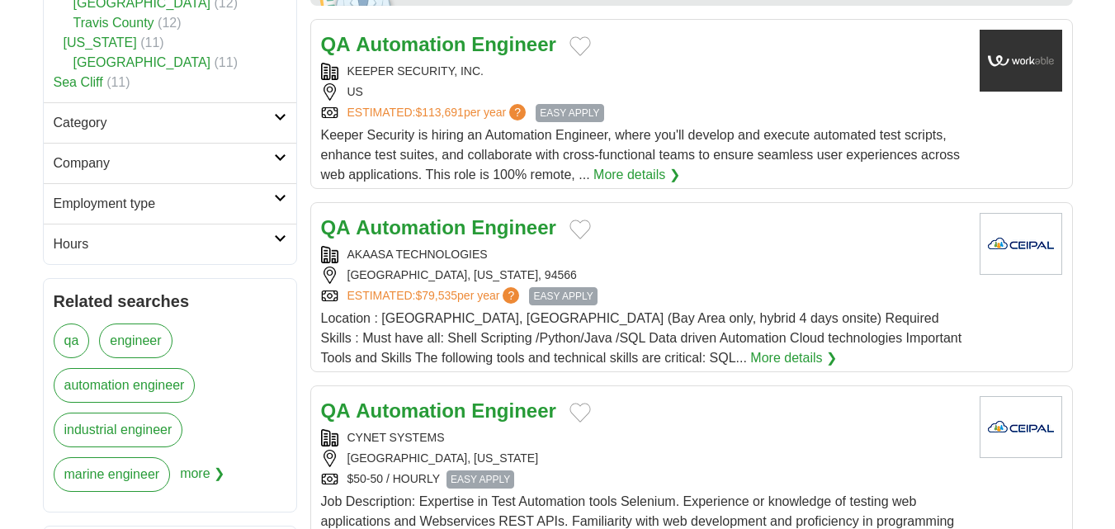
scroll to position [743, 0]
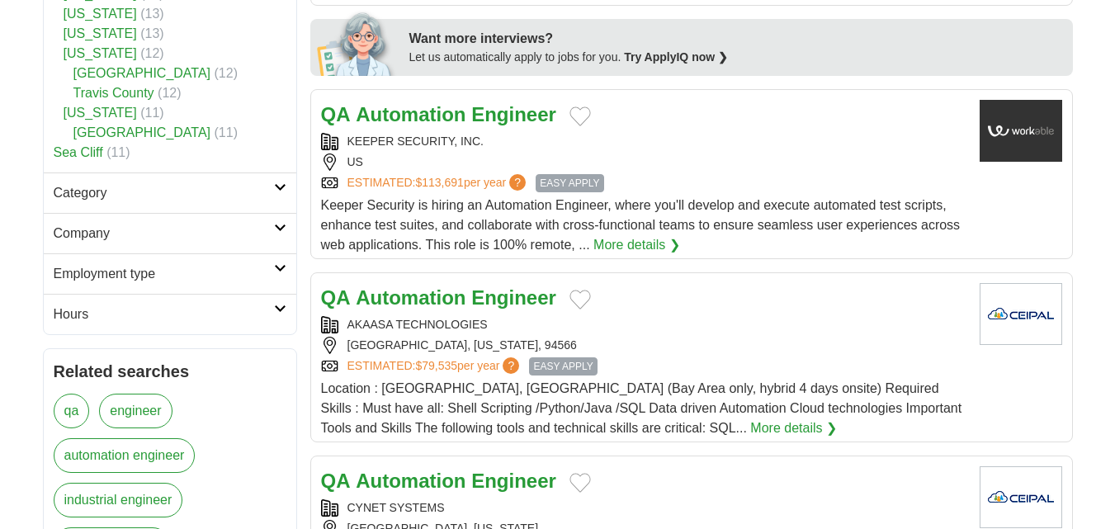
click at [275, 254] on link "Employment type" at bounding box center [170, 273] width 253 height 40
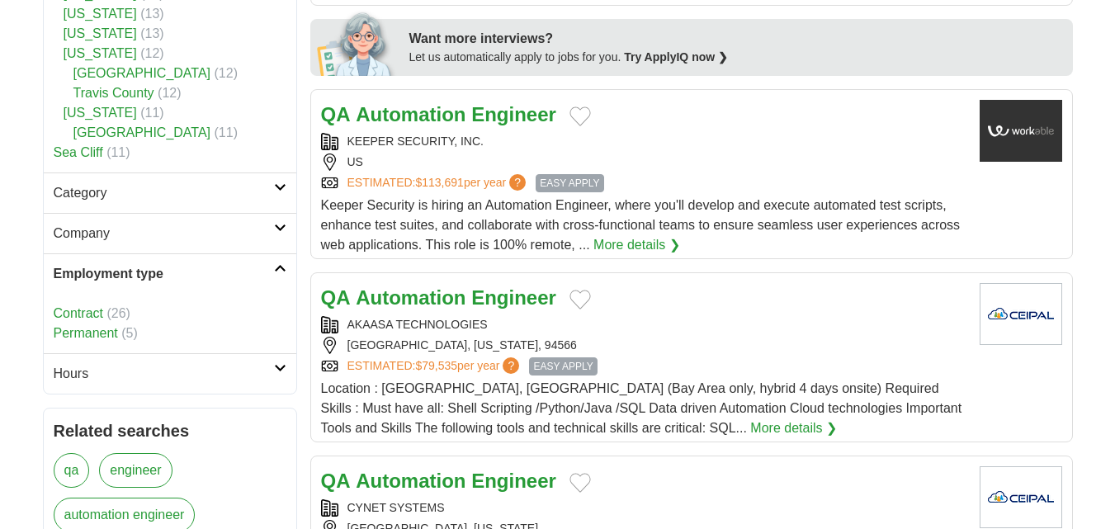
click at [80, 306] on link "Contract" at bounding box center [79, 313] width 50 height 14
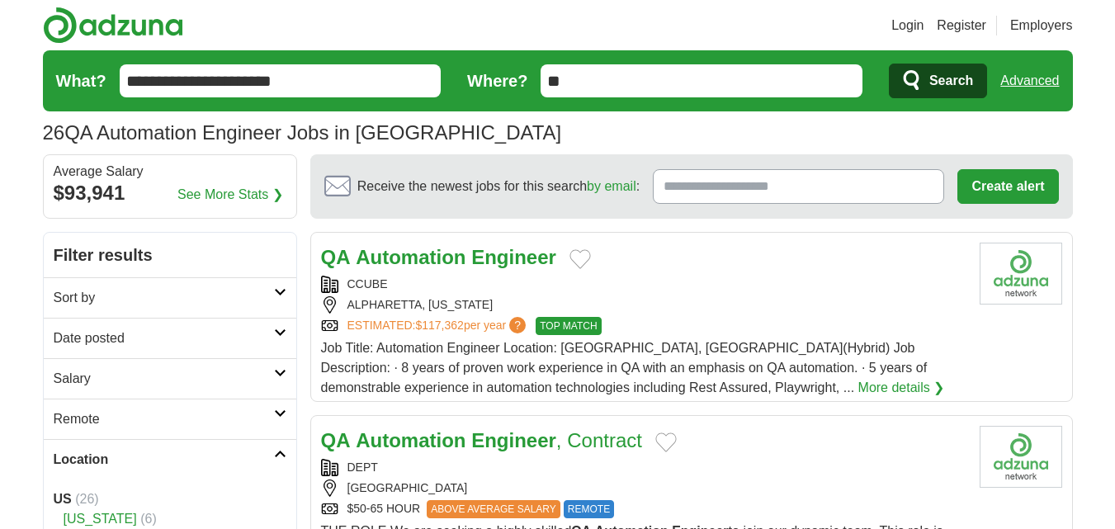
click at [244, 296] on h2 "Sort by" at bounding box center [164, 298] width 220 height 20
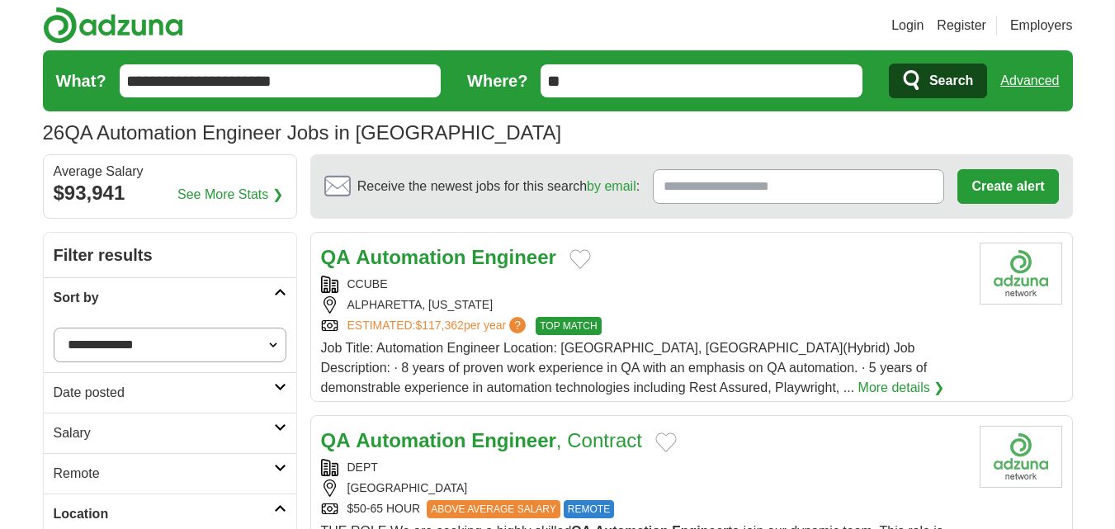
click at [145, 341] on select "**********" at bounding box center [170, 345] width 233 height 35
select select "**********"
click at [54, 328] on select "**********" at bounding box center [170, 345] width 233 height 35
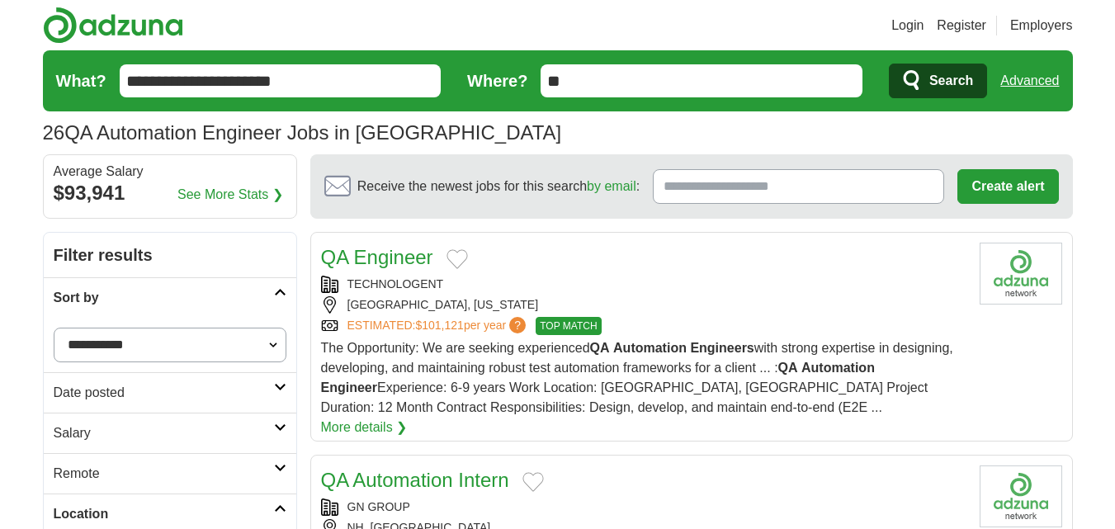
click at [215, 402] on h2 "Date posted" at bounding box center [164, 393] width 220 height 20
click at [74, 431] on link "Last 24 hours" at bounding box center [170, 433] width 233 height 20
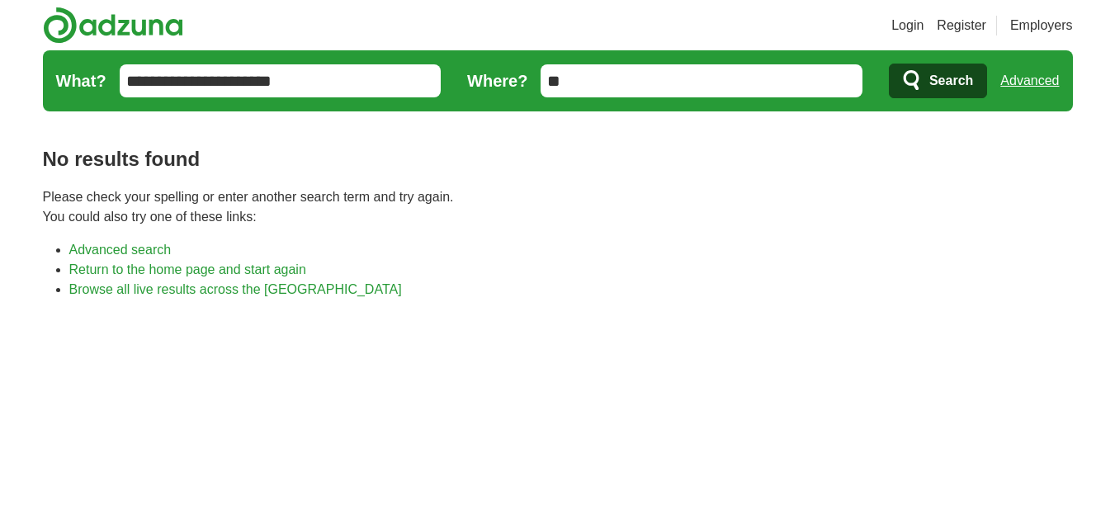
click at [116, 244] on link "Advanced search" at bounding box center [120, 250] width 102 height 14
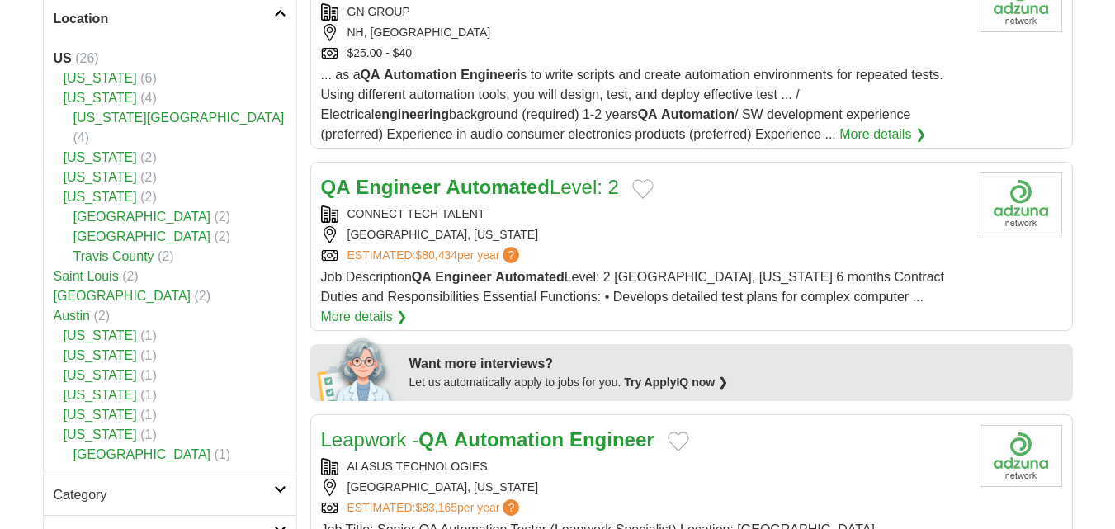
scroll to position [83, 0]
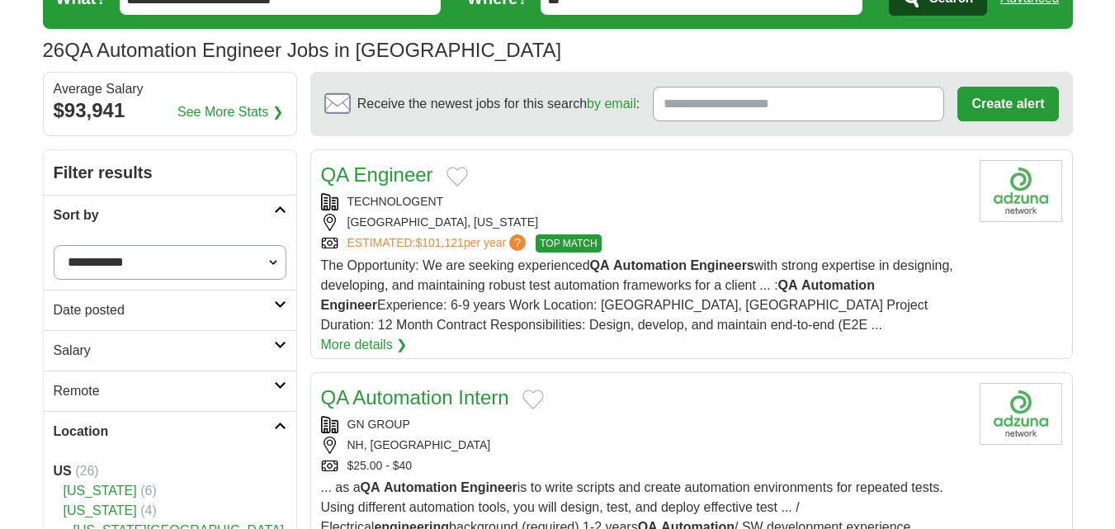
drag, startPoint x: 224, startPoint y: 314, endPoint x: 234, endPoint y: 307, distance: 13.1
click at [224, 313] on h2 "Date posted" at bounding box center [164, 310] width 220 height 20
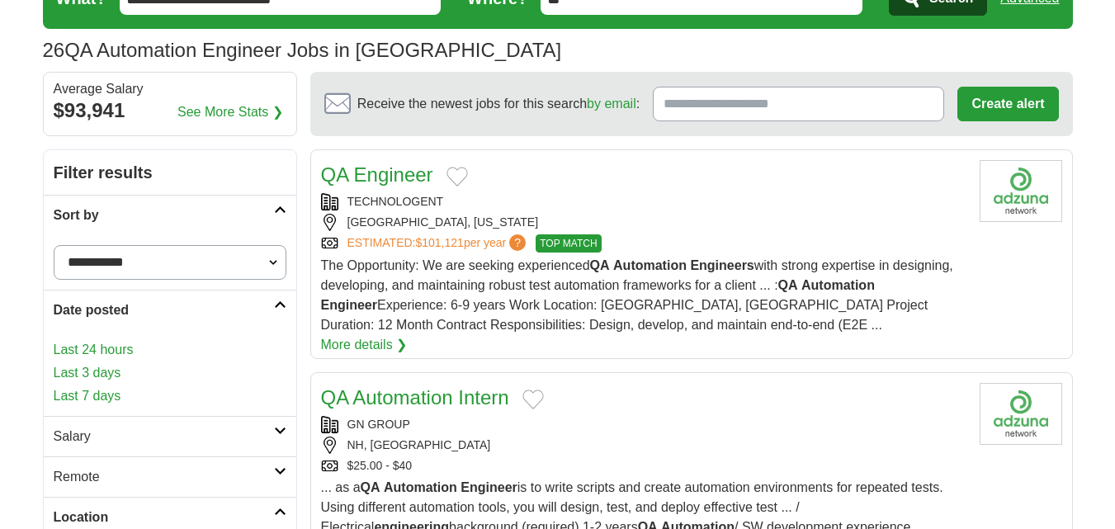
click at [78, 366] on link "Last 3 days" at bounding box center [170, 373] width 233 height 20
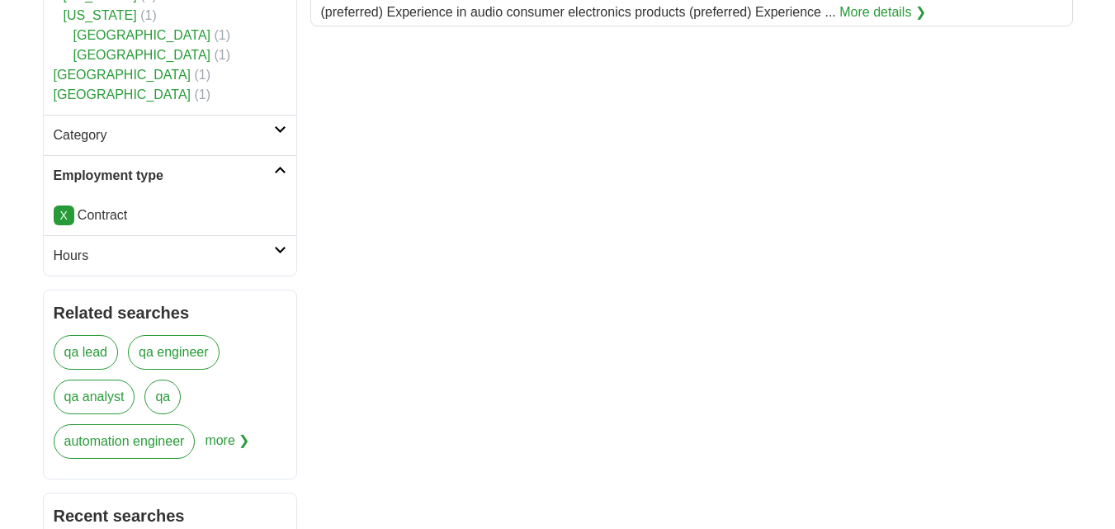
scroll to position [743, 0]
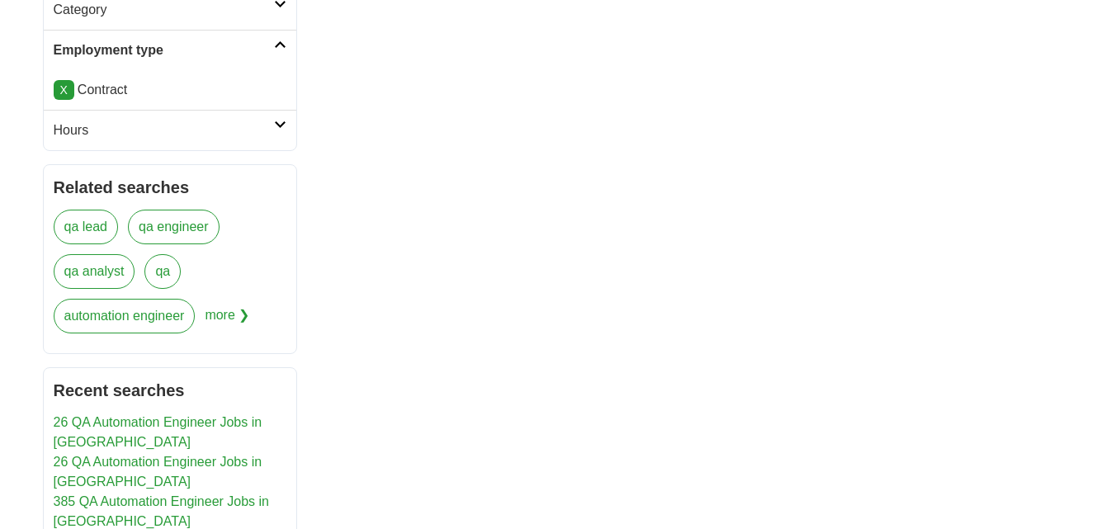
click at [252, 124] on h2 "Hours" at bounding box center [164, 131] width 220 height 20
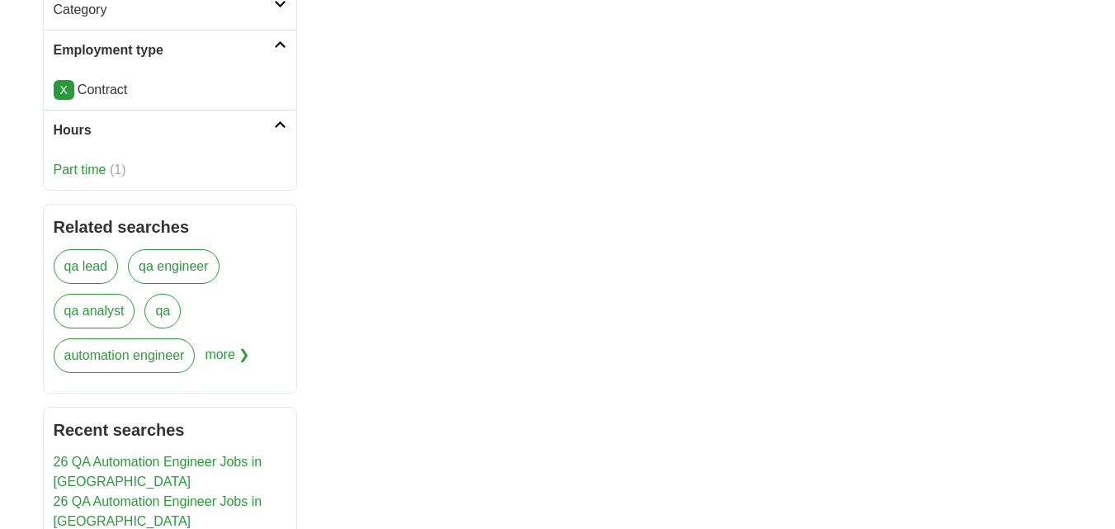
click at [252, 124] on h2 "Hours" at bounding box center [164, 131] width 220 height 20
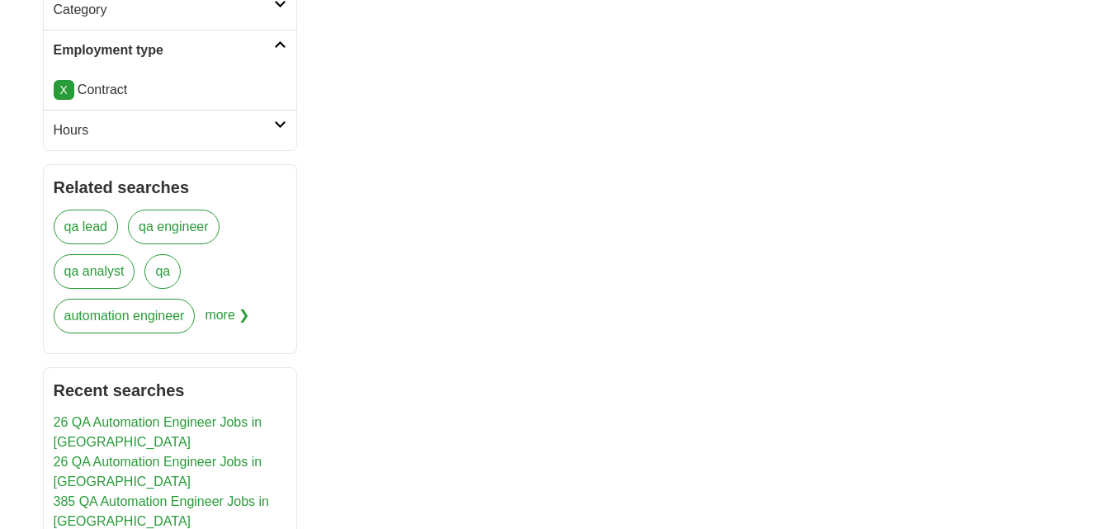
click at [241, 129] on h2 "Hours" at bounding box center [164, 131] width 220 height 20
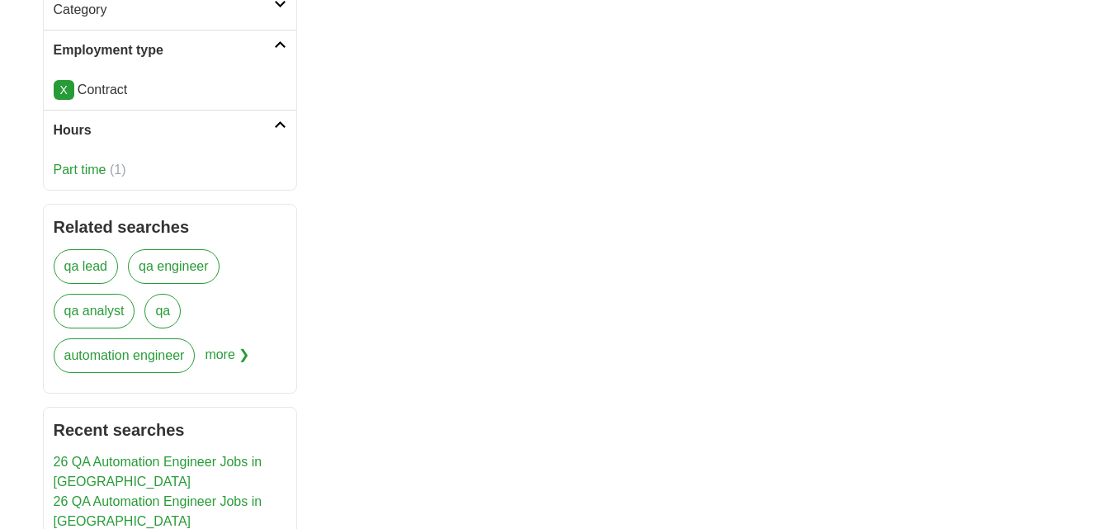
click at [91, 163] on link "Part time" at bounding box center [80, 170] width 53 height 14
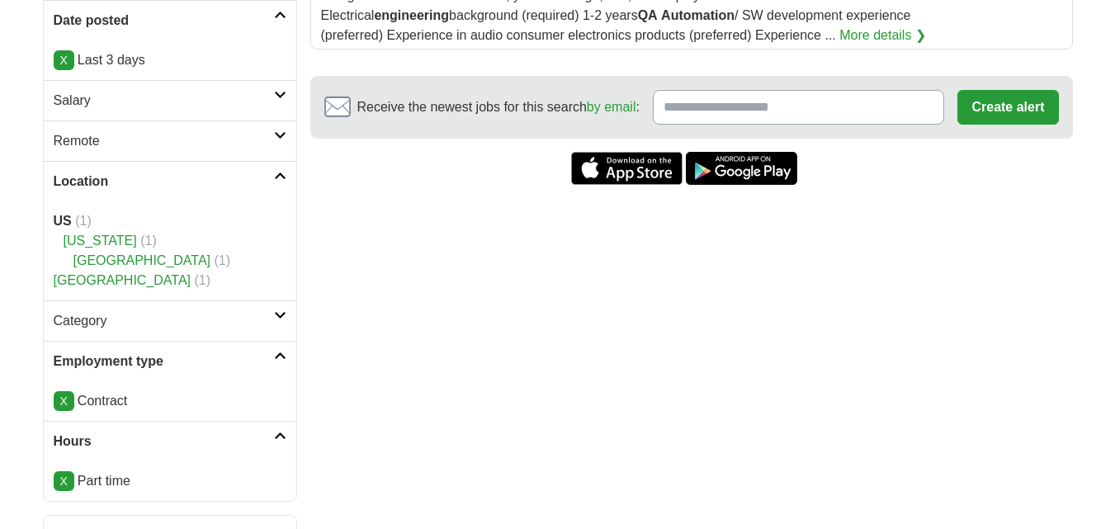
scroll to position [413, 0]
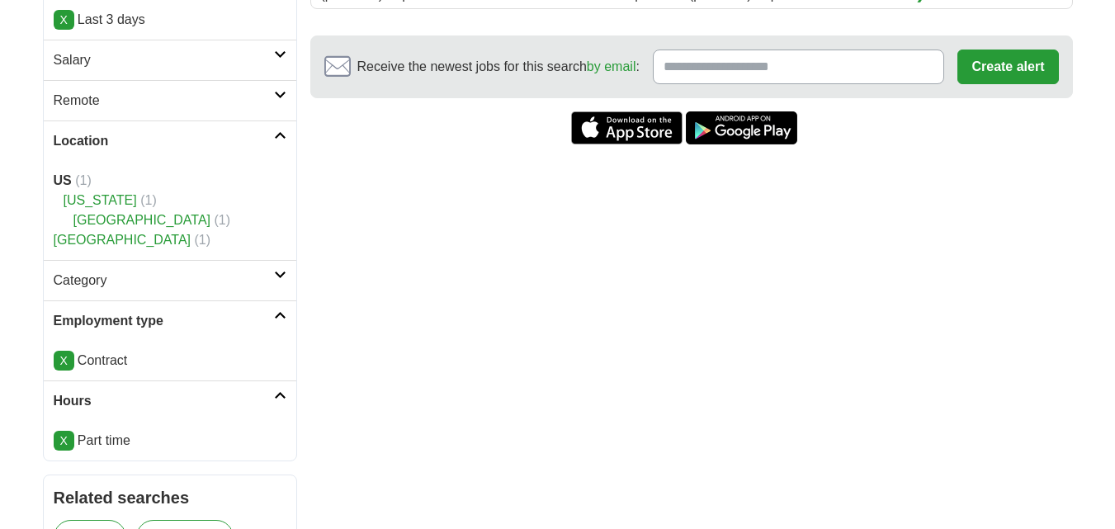
click at [67, 440] on link "X" at bounding box center [64, 441] width 21 height 20
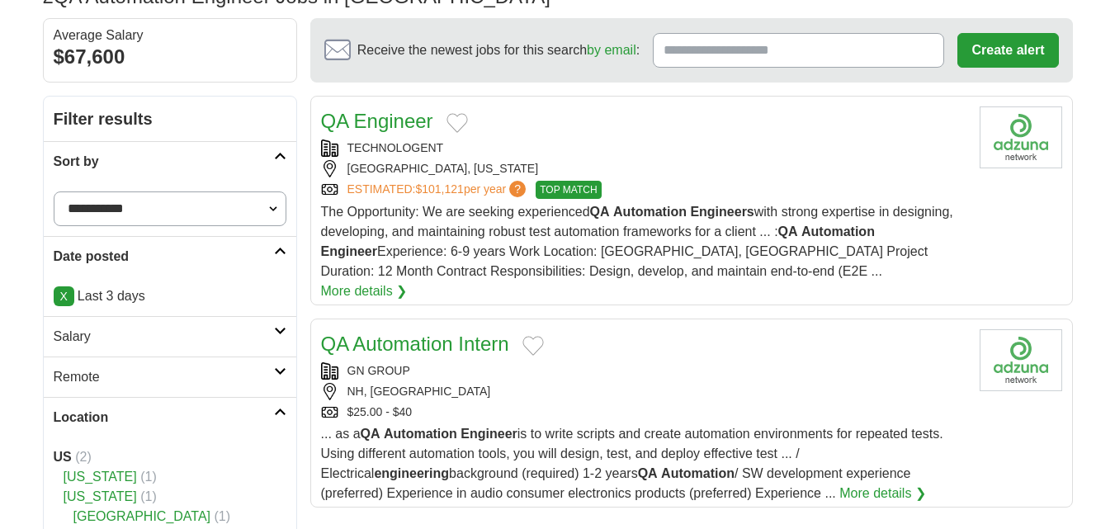
scroll to position [165, 0]
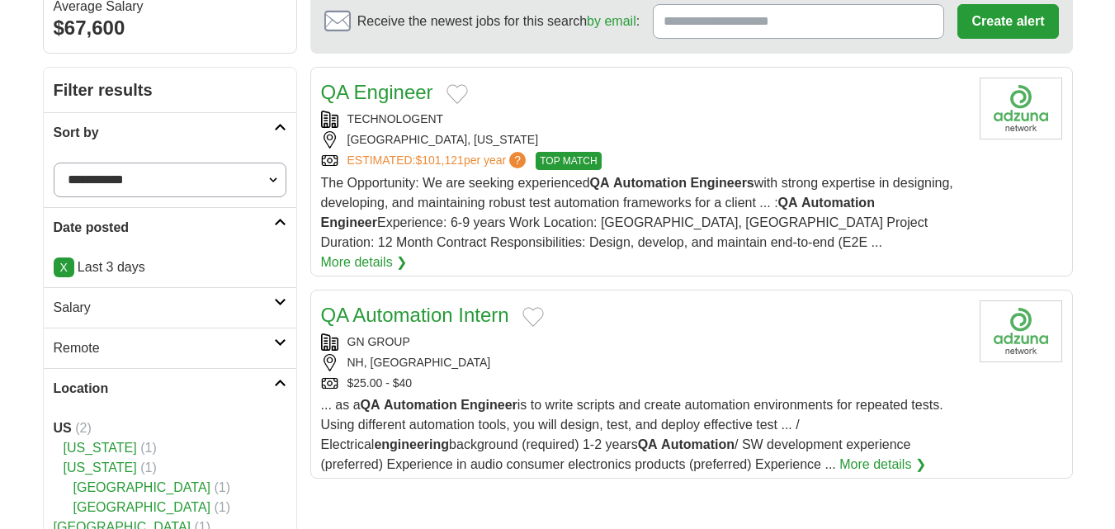
click at [83, 267] on p "X Last 3 days" at bounding box center [170, 268] width 233 height 20
click at [277, 221] on icon at bounding box center [280, 222] width 12 height 8
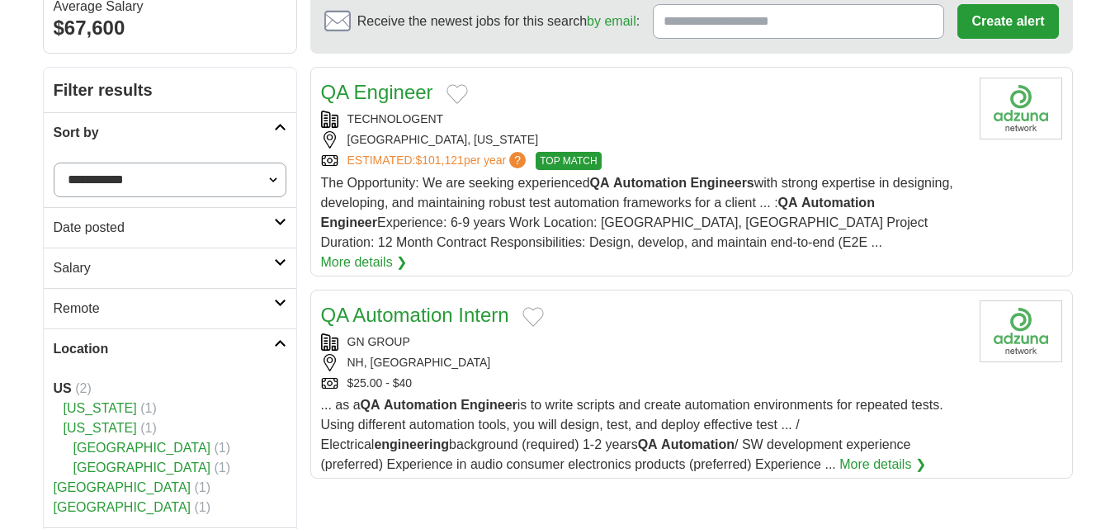
click at [267, 223] on h2 "Date posted" at bounding box center [164, 228] width 220 height 20
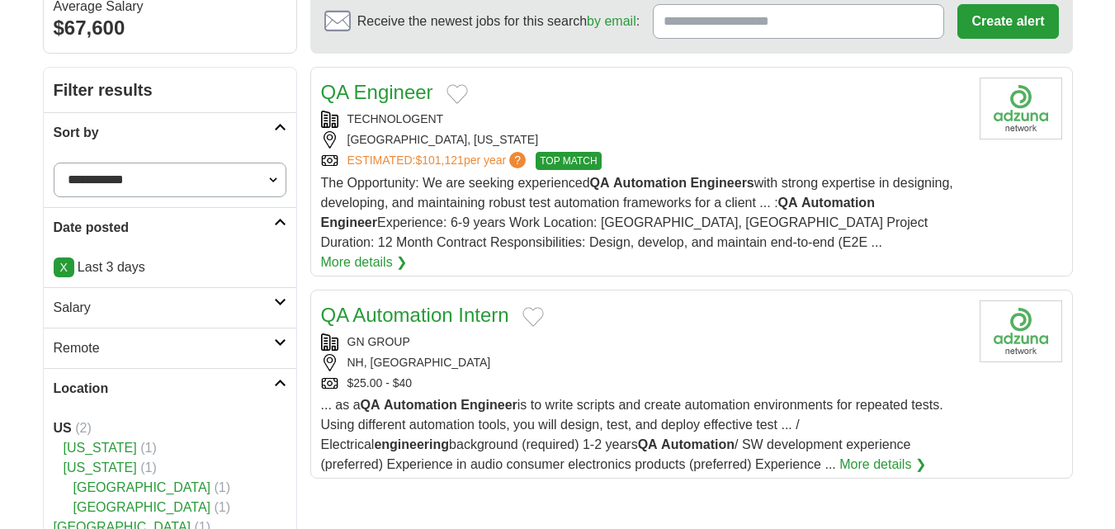
click at [59, 268] on link "X" at bounding box center [64, 268] width 21 height 20
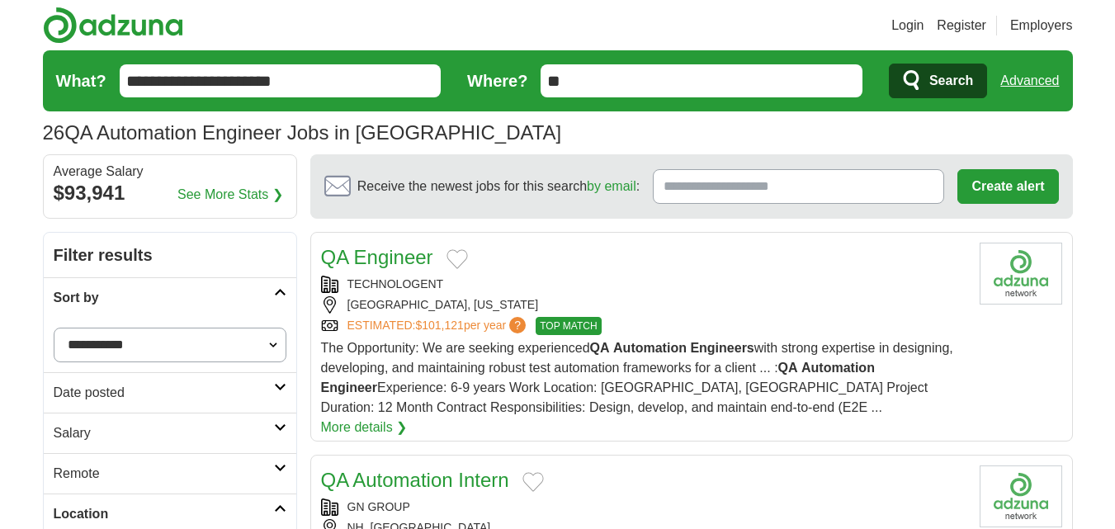
click at [257, 390] on h2 "Date posted" at bounding box center [164, 393] width 220 height 20
click at [87, 476] on link "Last 7 days" at bounding box center [170, 479] width 233 height 20
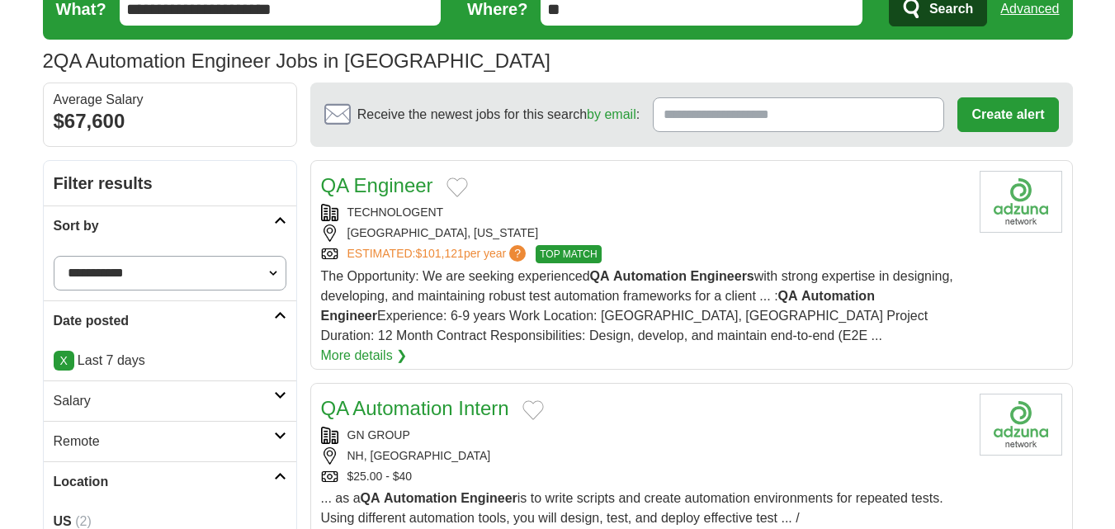
scroll to position [165, 0]
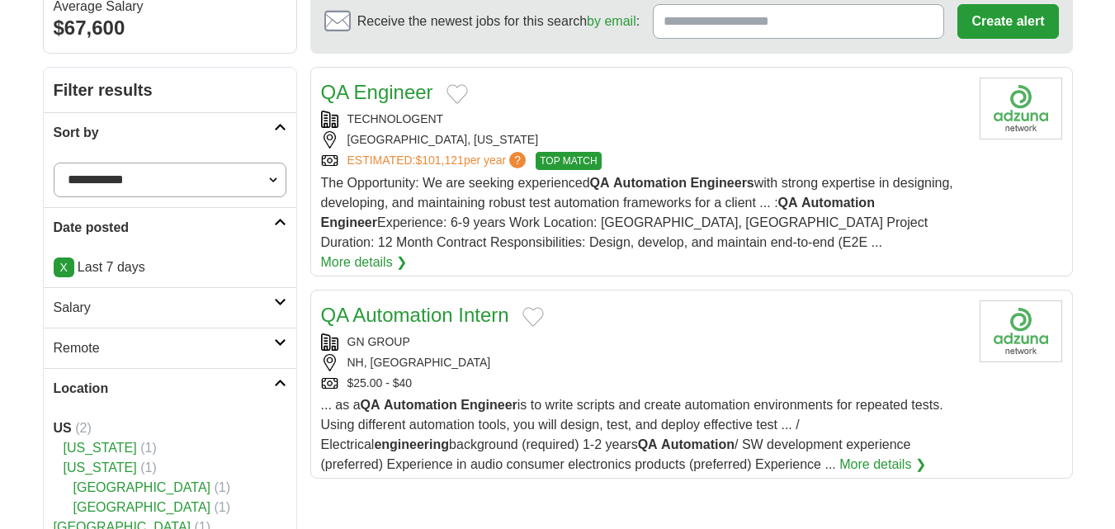
click at [537, 375] on div "$25.00 - $40" at bounding box center [643, 383] width 645 height 17
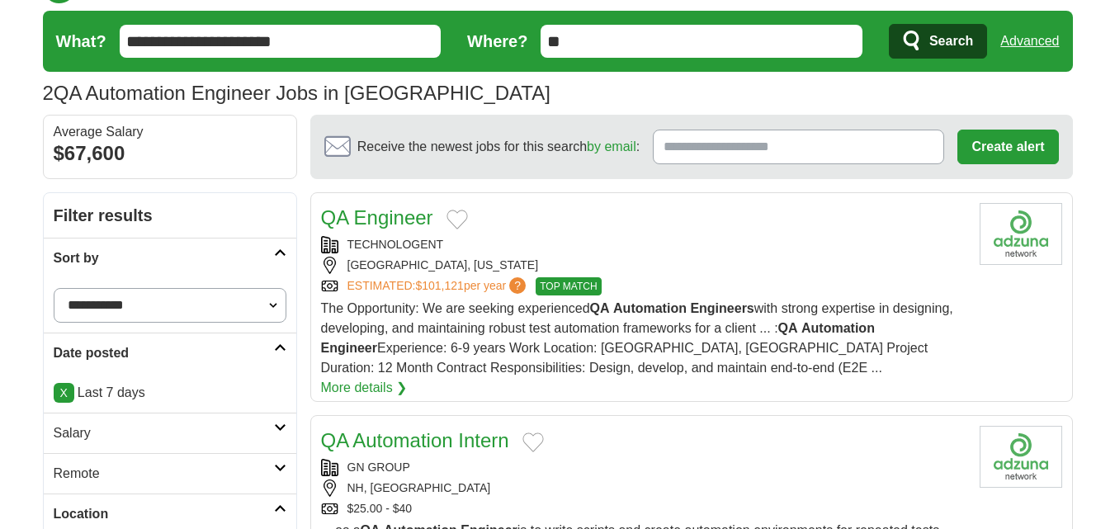
scroll to position [0, 0]
